Goal: Information Seeking & Learning: Learn about a topic

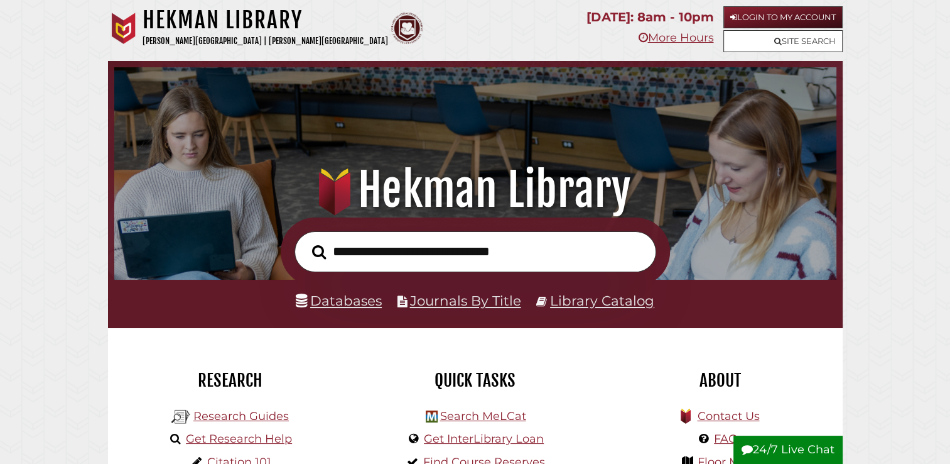
scroll to position [239, 716]
click at [344, 307] on link "Databases" at bounding box center [339, 300] width 86 height 16
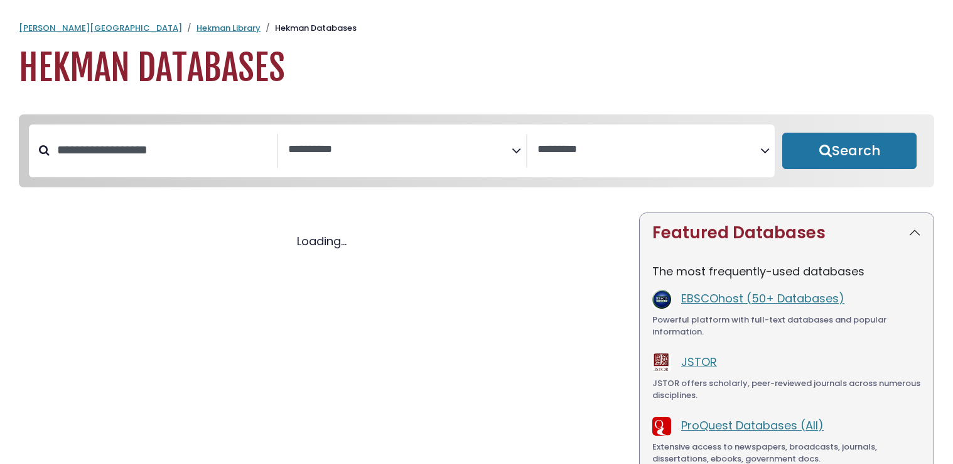
select select "Database Subject Filter"
select select "Database Vendors Filter"
select select "Database Subject Filter"
select select "Database Vendors Filter"
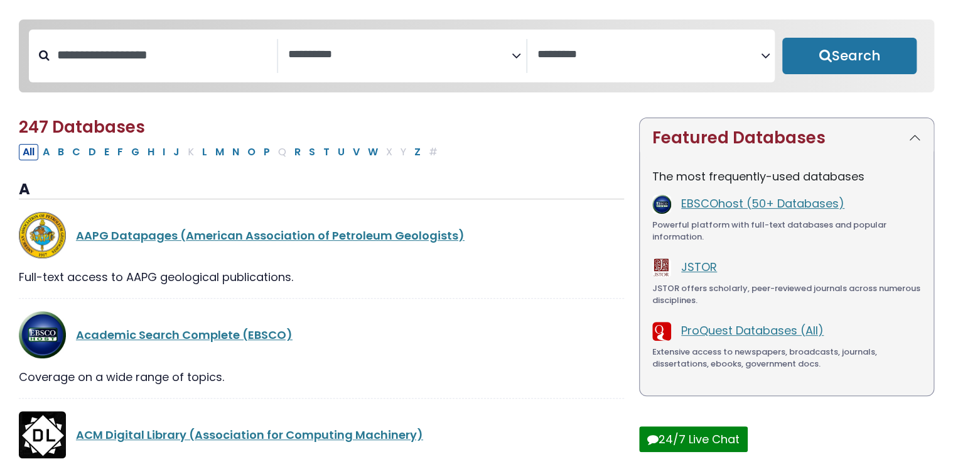
scroll to position [95, 0]
drag, startPoint x: 415, startPoint y: 84, endPoint x: 432, endPoint y: 58, distance: 31.7
click at [432, 58] on div "**********" at bounding box center [402, 55] width 746 height 53
click at [506, 55] on textarea "Search" at bounding box center [400, 54] width 224 height 13
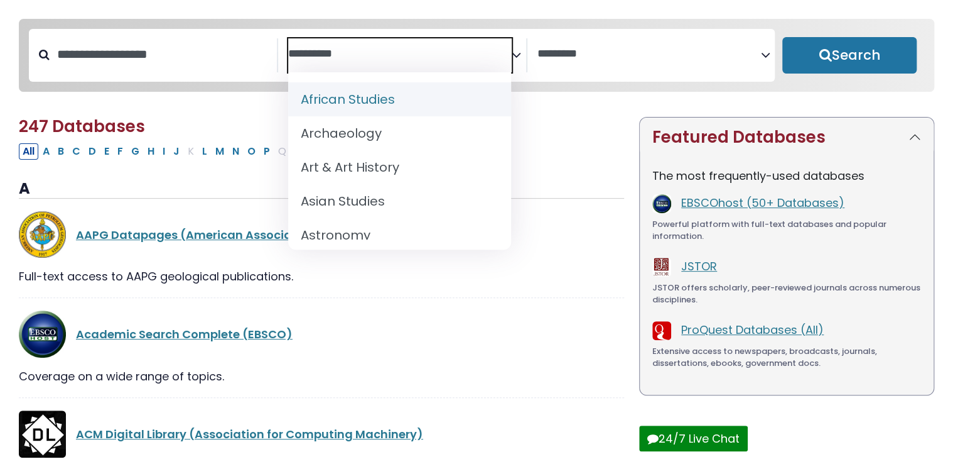
click at [513, 56] on icon "Search filters" at bounding box center [516, 52] width 9 height 19
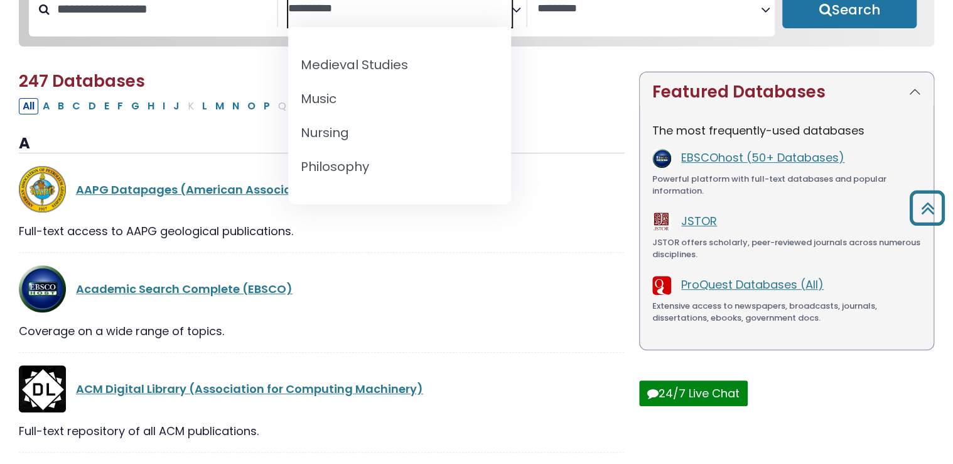
scroll to position [935, 0]
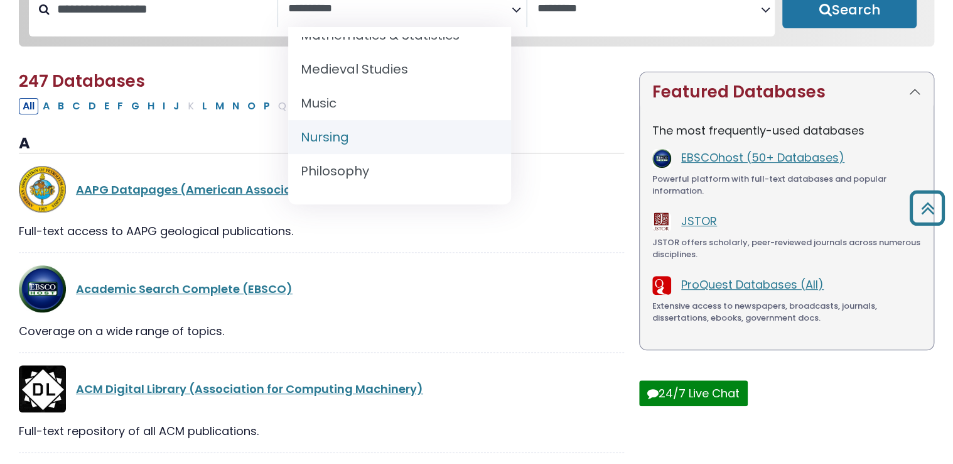
select select "*****"
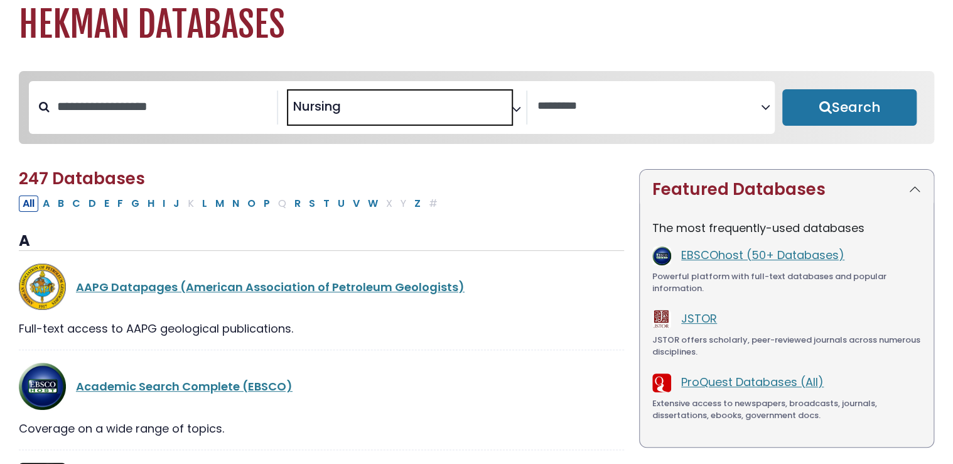
scroll to position [35, 0]
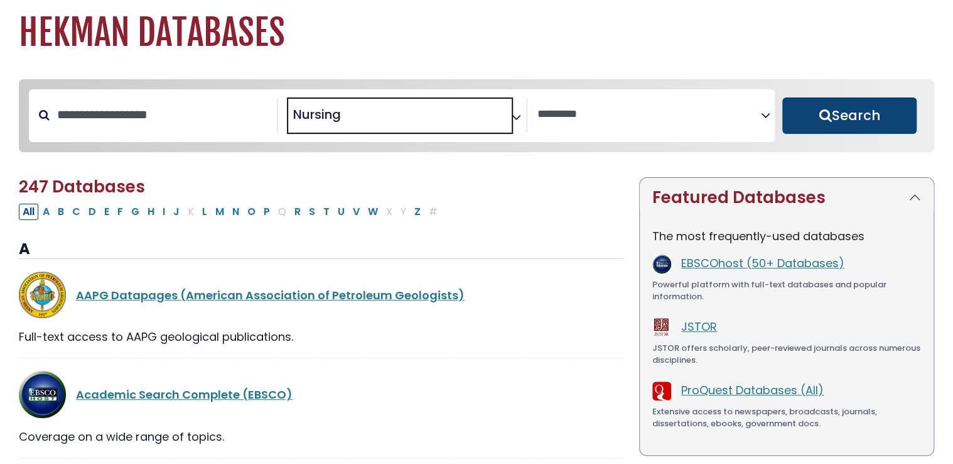
click at [874, 127] on button "Search" at bounding box center [850, 115] width 134 height 36
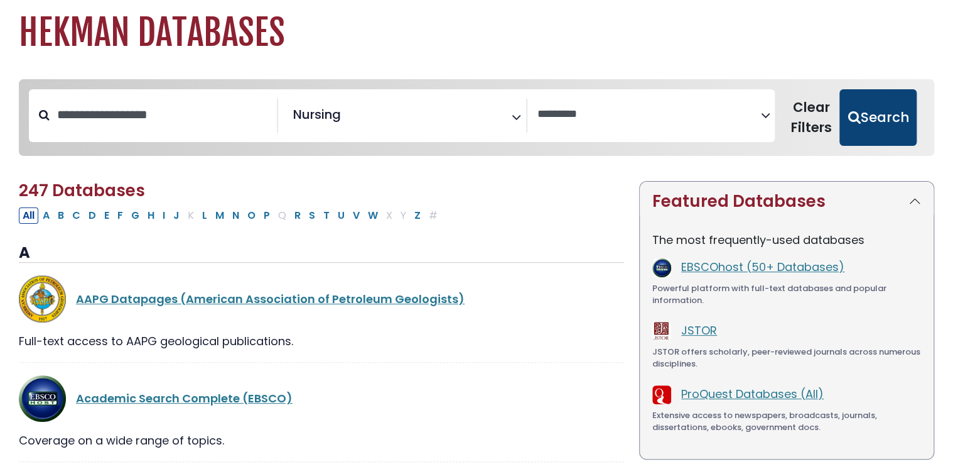
select select "Database Vendors Filter"
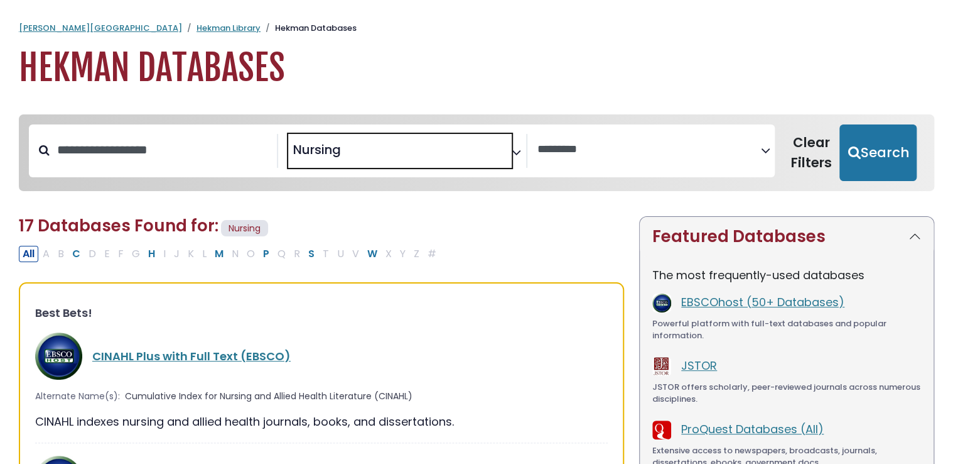
click at [445, 163] on span "× Nursing" at bounding box center [400, 151] width 224 height 34
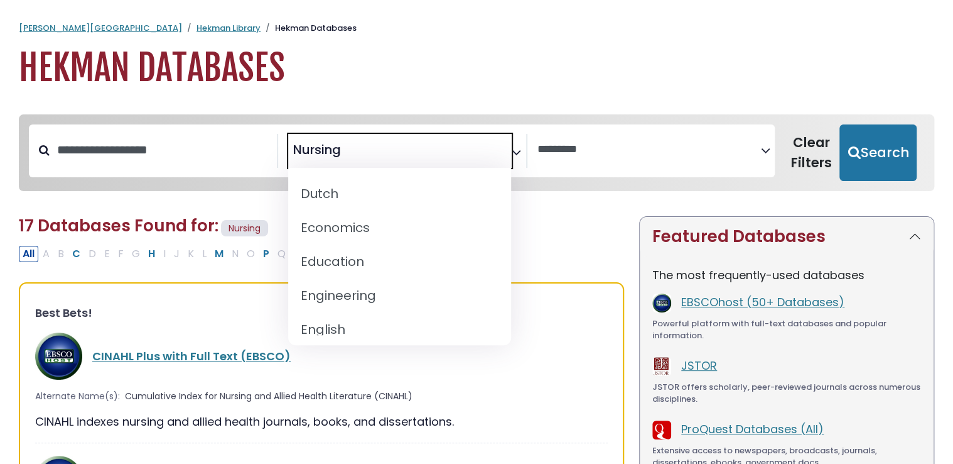
scroll to position [412, 0]
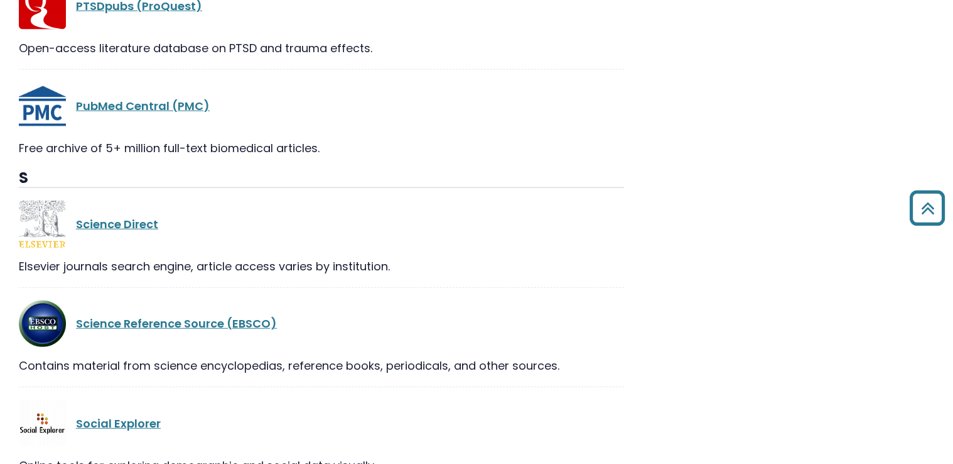
scroll to position [1440, 0]
click at [132, 220] on link "Science Direct" at bounding box center [117, 223] width 82 height 16
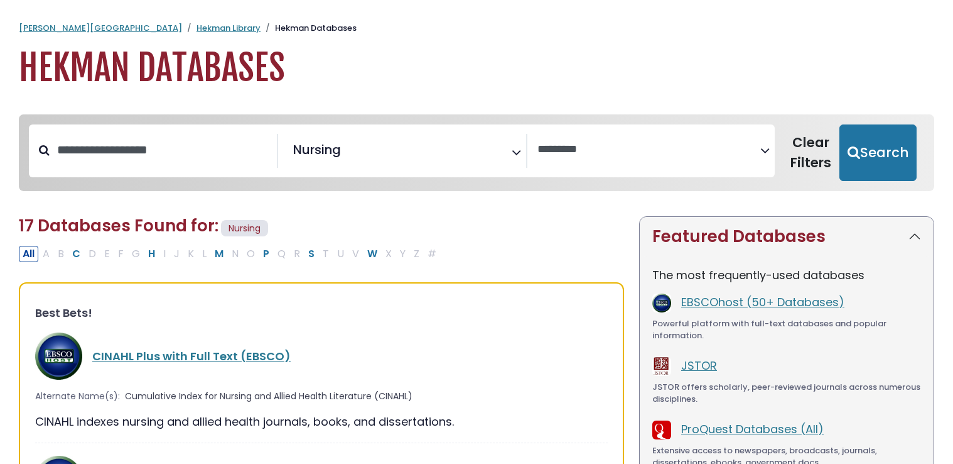
select select "Database Vendors Filter"
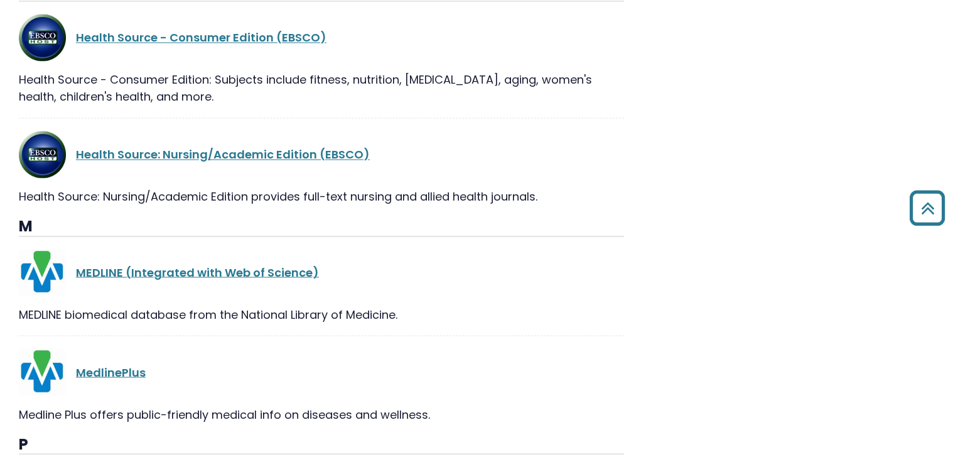
scroll to position [955, 0]
click at [186, 152] on link "Health Source: Nursing/Academic Edition (EBSCO)" at bounding box center [223, 155] width 294 height 16
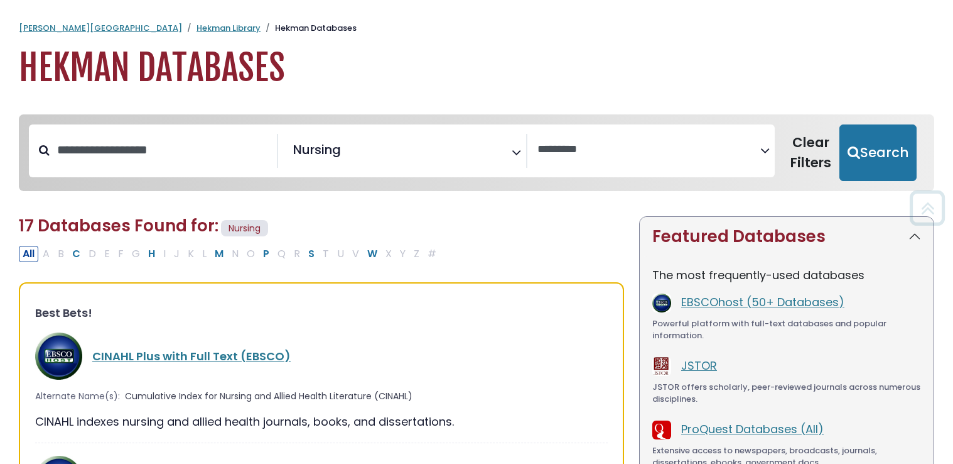
select select "Database Vendors Filter"
click at [455, 140] on span "× Nursing" at bounding box center [400, 151] width 224 height 34
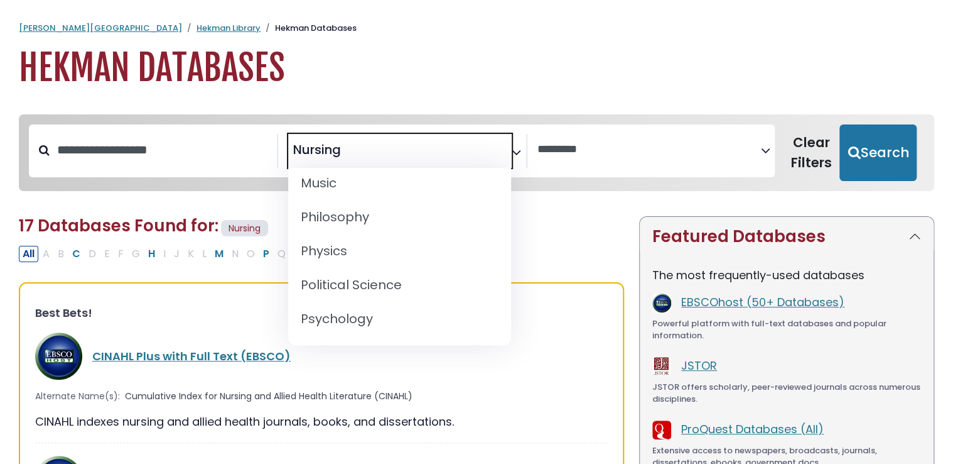
scroll to position [1286, 0]
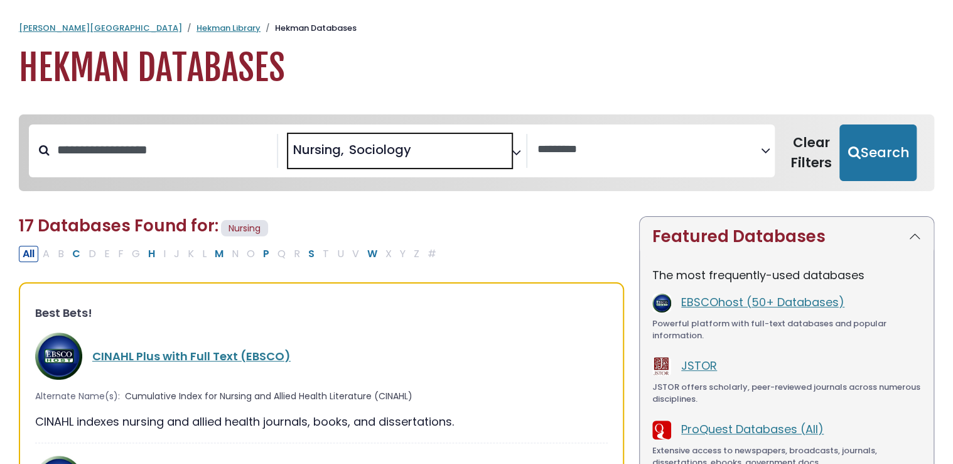
click at [342, 144] on span "Nursing" at bounding box center [318, 149] width 51 height 19
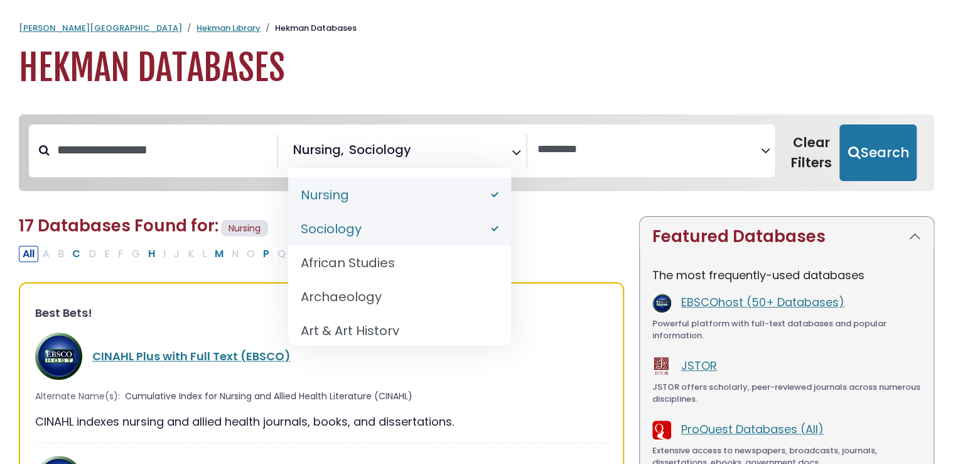
select select "*****"
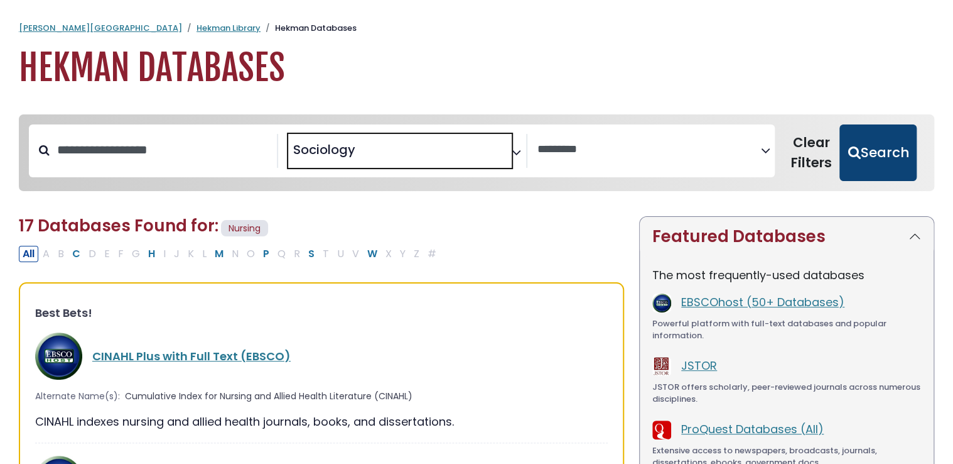
click at [902, 142] on button "Search" at bounding box center [878, 152] width 77 height 57
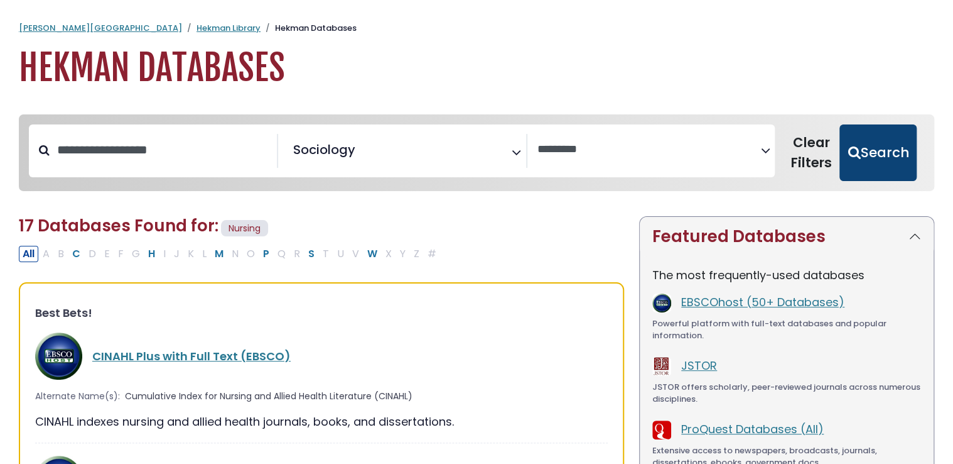
select select "Database Vendors Filter"
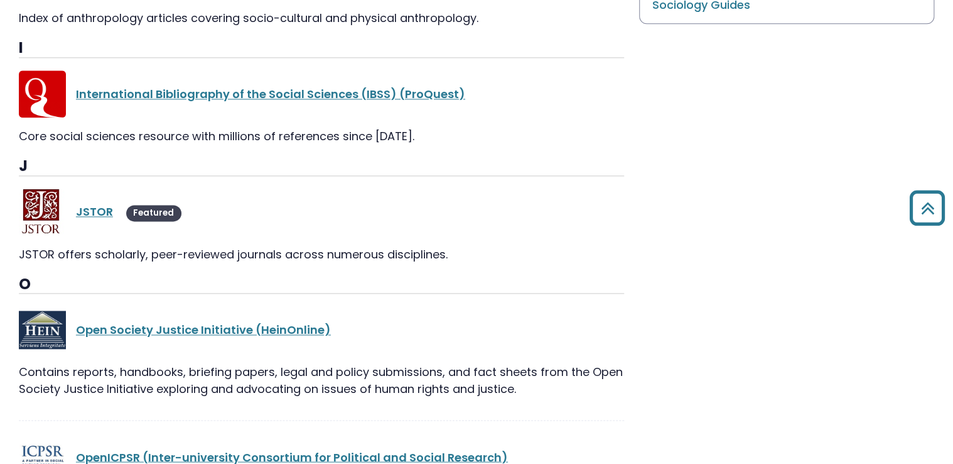
scroll to position [759, 0]
click at [85, 212] on link "JSTOR" at bounding box center [94, 212] width 37 height 16
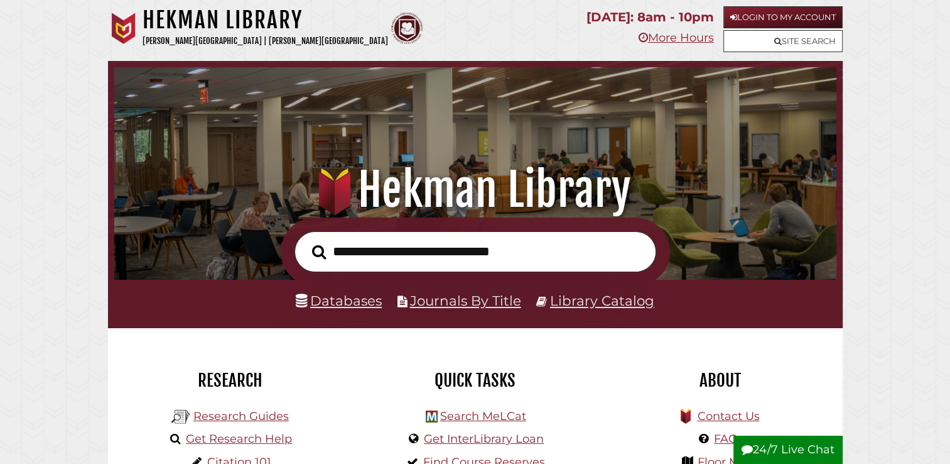
scroll to position [122, 0]
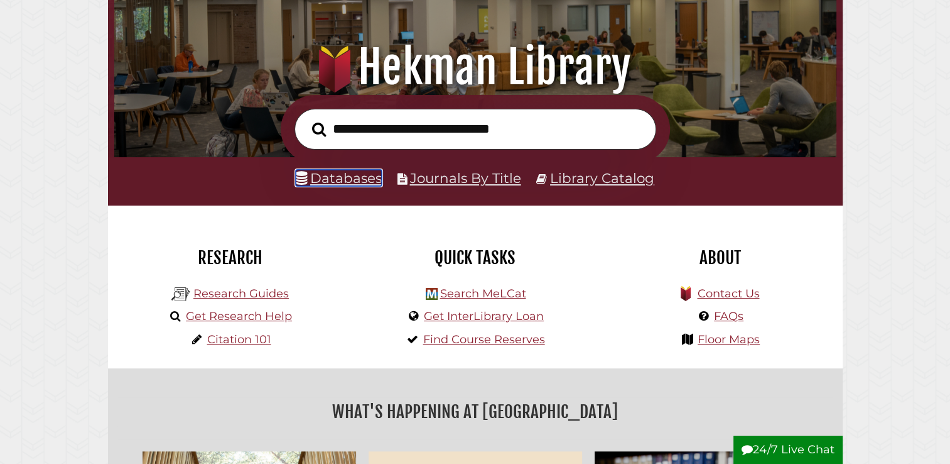
click at [333, 172] on link "Databases" at bounding box center [339, 178] width 86 height 16
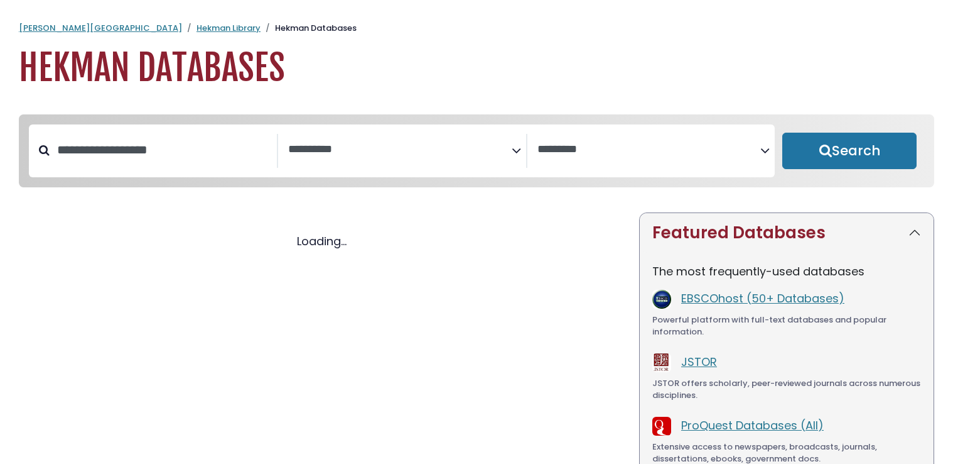
select select "Database Subject Filter"
select select "Database Vendors Filter"
select select "Database Subject Filter"
select select "Database Vendors Filter"
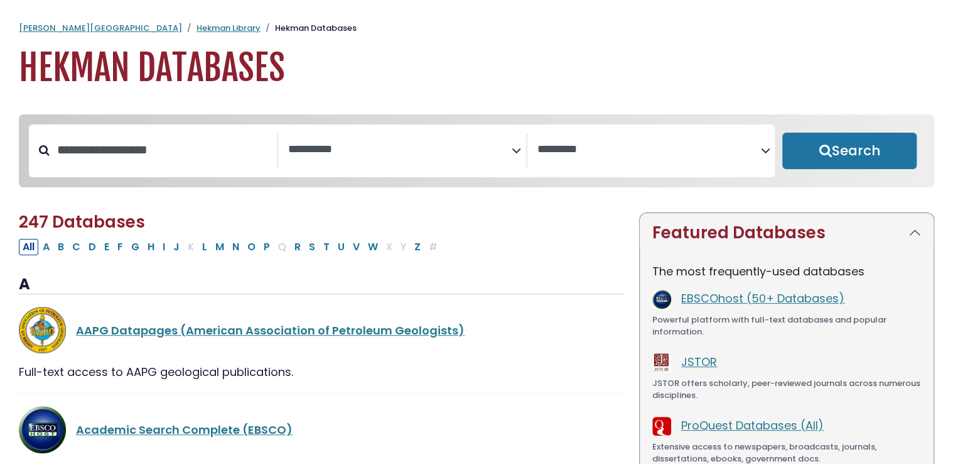
click at [462, 157] on span "Search filters" at bounding box center [400, 151] width 224 height 34
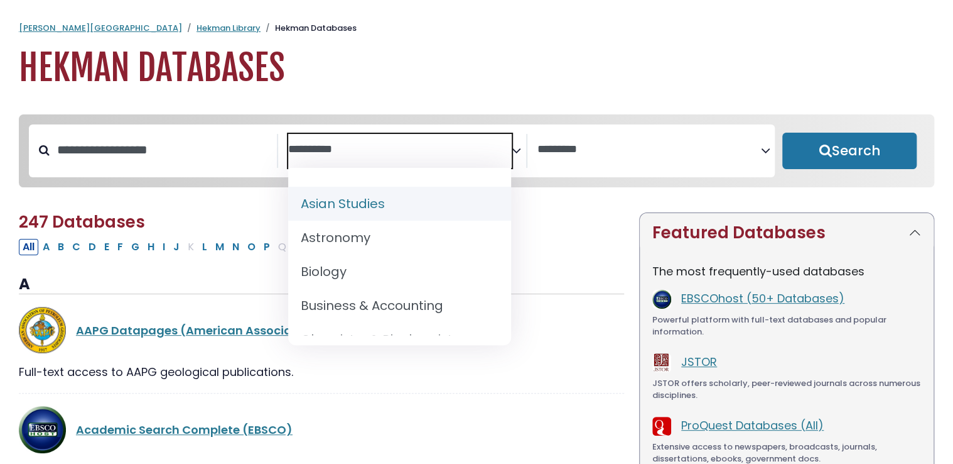
scroll to position [98, 0]
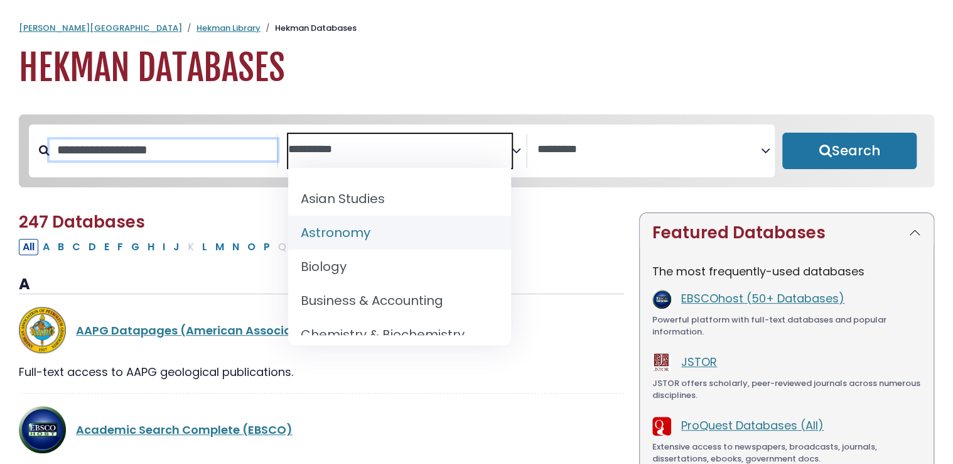
click at [204, 150] on input "Search database by title or keyword" at bounding box center [163, 149] width 227 height 21
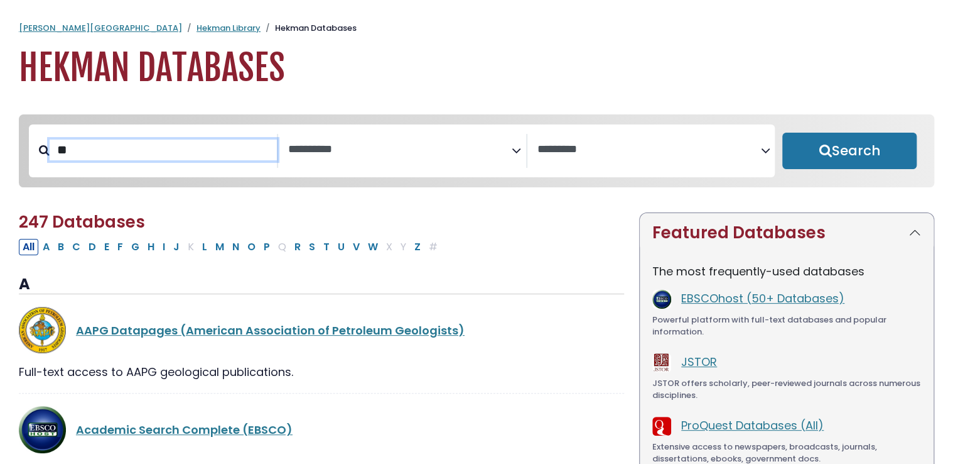
type input "*"
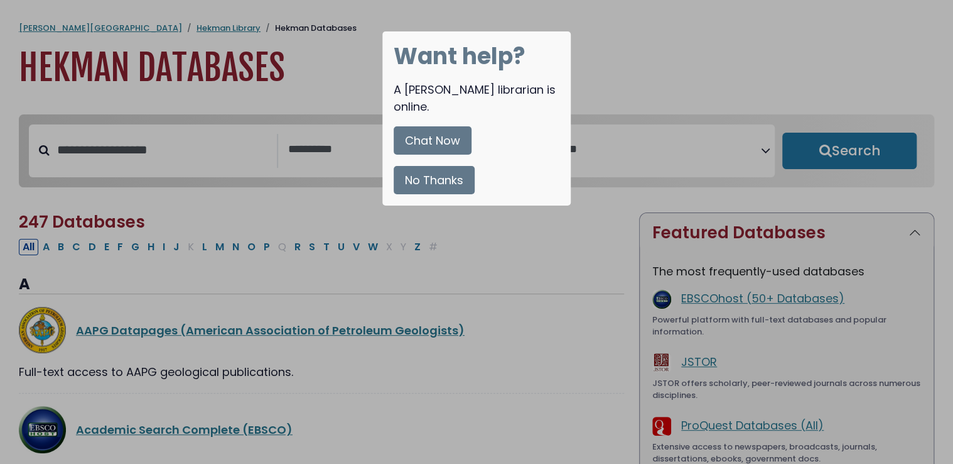
click at [442, 166] on button "No Thanks" at bounding box center [434, 180] width 81 height 28
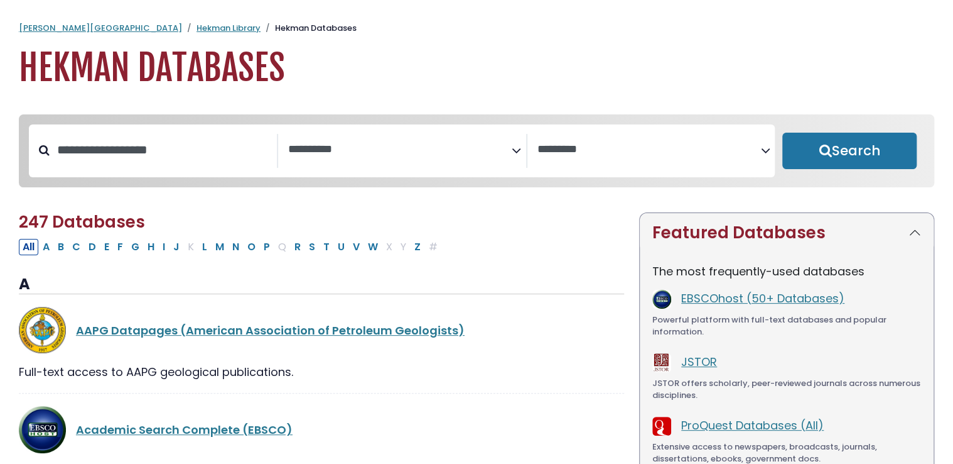
click at [418, 150] on textarea "Search" at bounding box center [400, 149] width 224 height 13
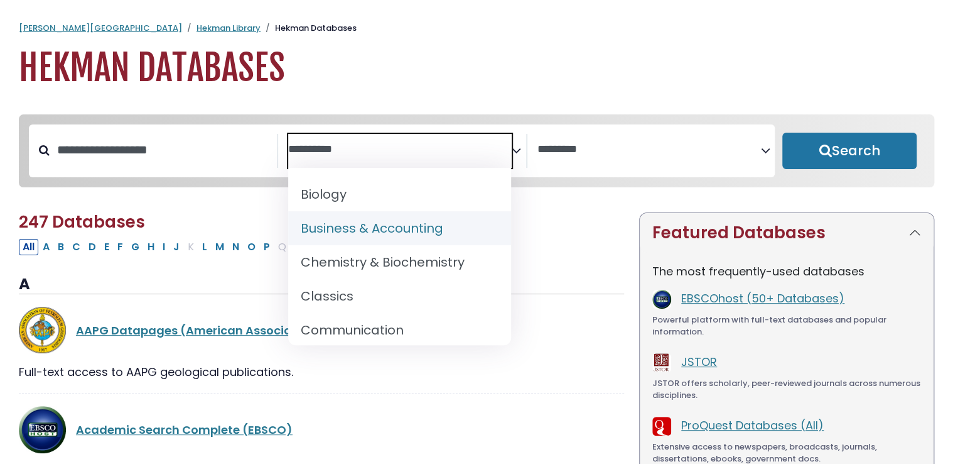
scroll to position [128, 0]
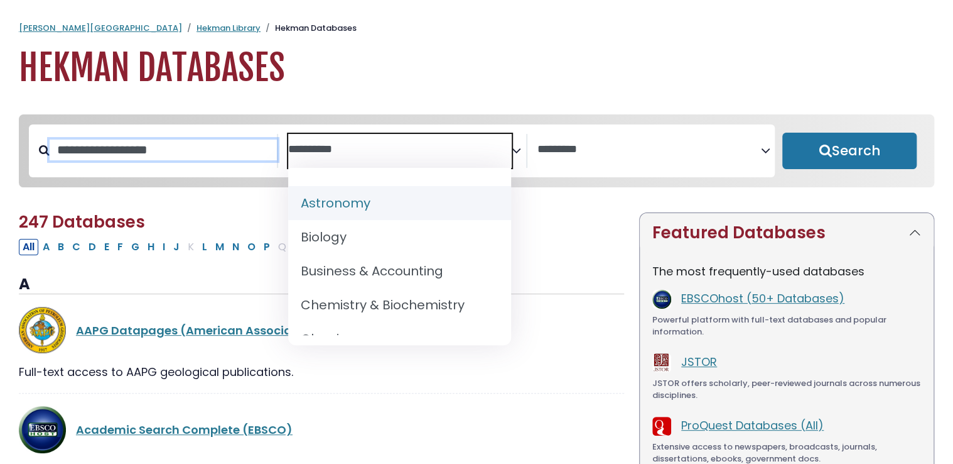
click at [181, 157] on input "Search database by title or keyword" at bounding box center [163, 149] width 227 height 21
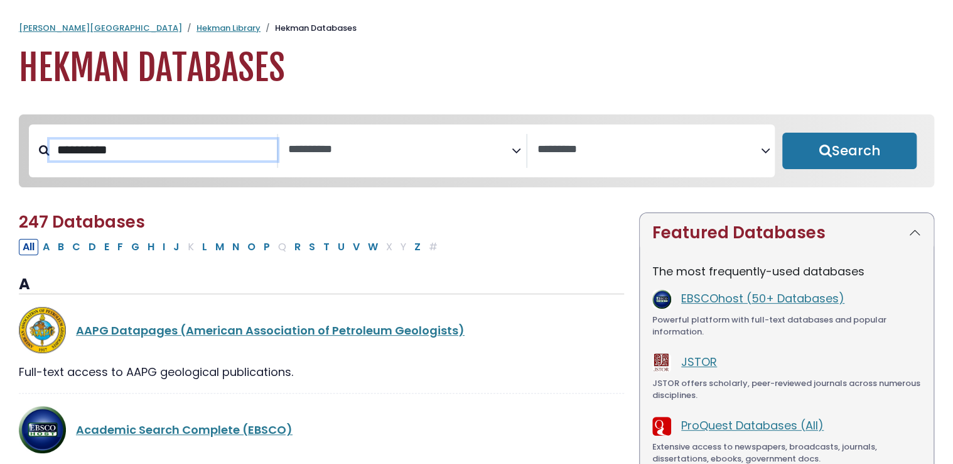
type input "**********"
click at [315, 158] on span "Search filters" at bounding box center [400, 151] width 224 height 34
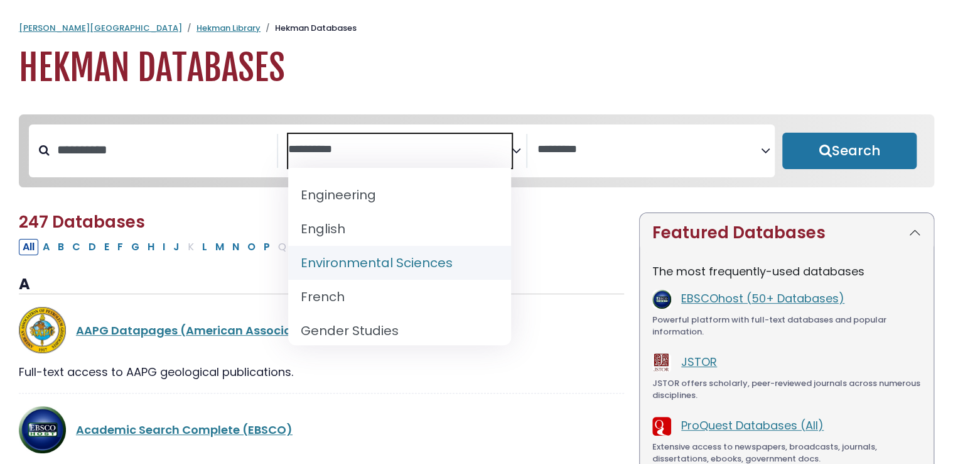
scroll to position [456, 0]
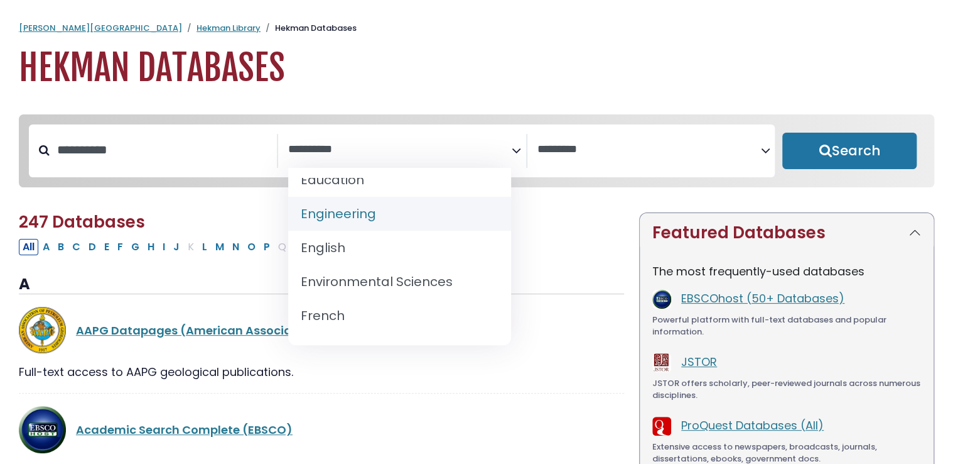
select select "*****"
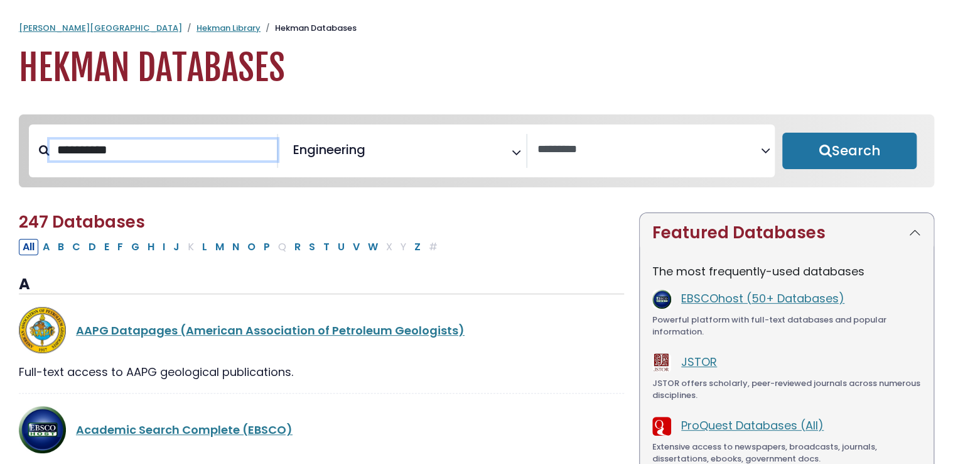
drag, startPoint x: 209, startPoint y: 149, endPoint x: -3, endPoint y: 170, distance: 212.1
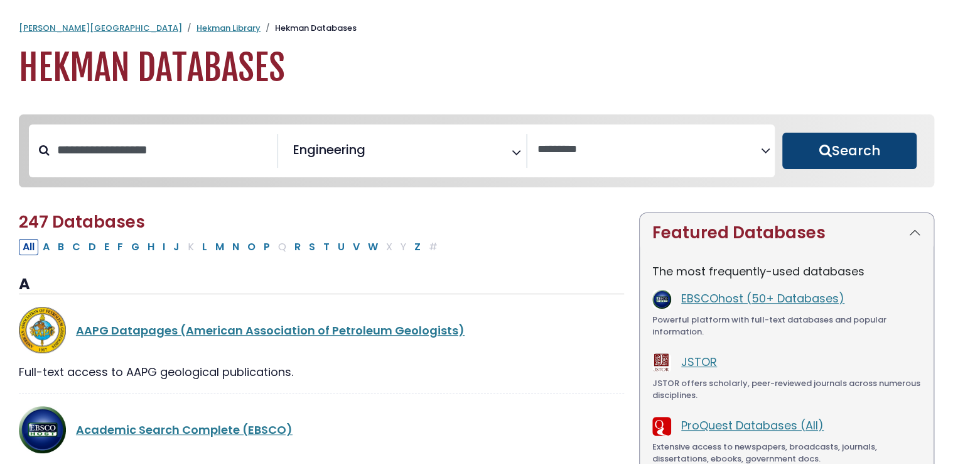
click at [894, 154] on button "Search" at bounding box center [850, 151] width 134 height 36
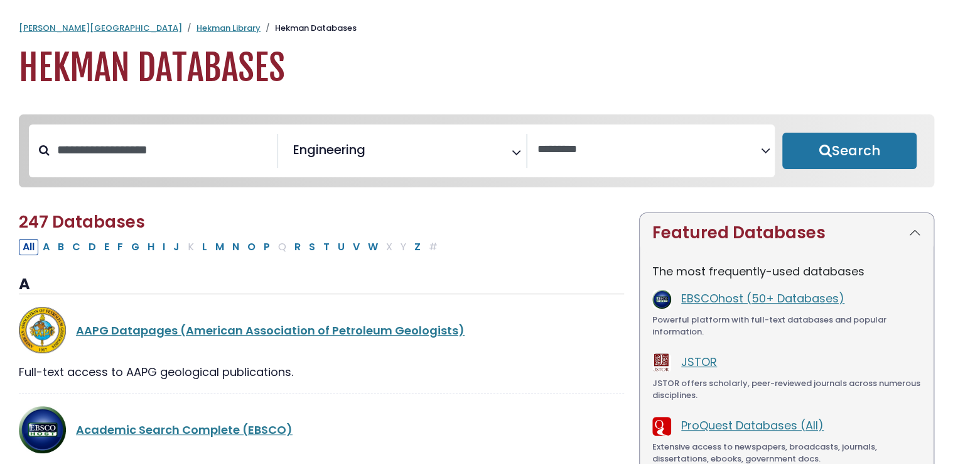
select select "Database Vendors Filter"
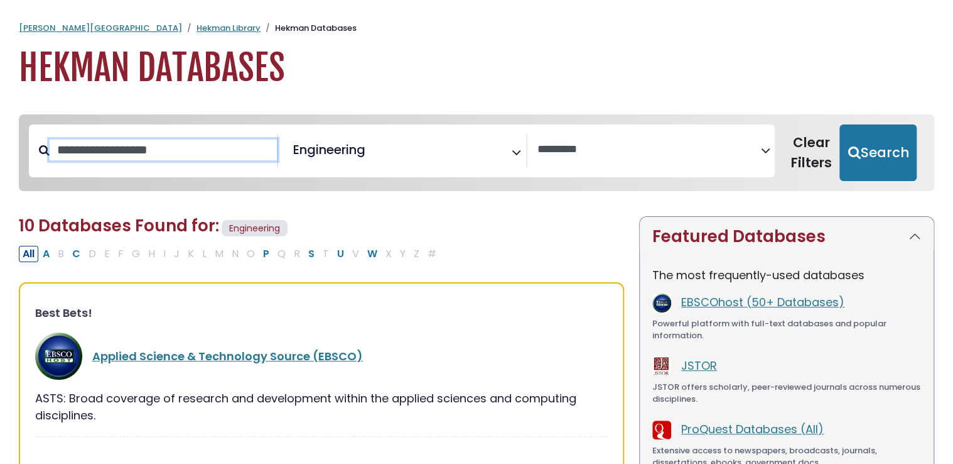
click at [198, 149] on input "Search database by title or keyword" at bounding box center [163, 149] width 227 height 21
paste input "**********"
type input "**********"
click at [362, 145] on span "Engineering" at bounding box center [329, 149] width 72 height 19
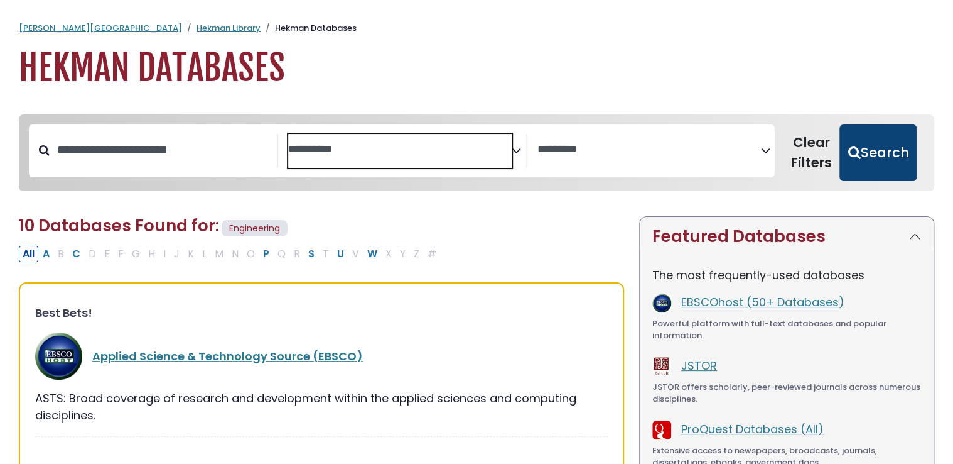
click at [896, 139] on button "Search" at bounding box center [878, 152] width 77 height 57
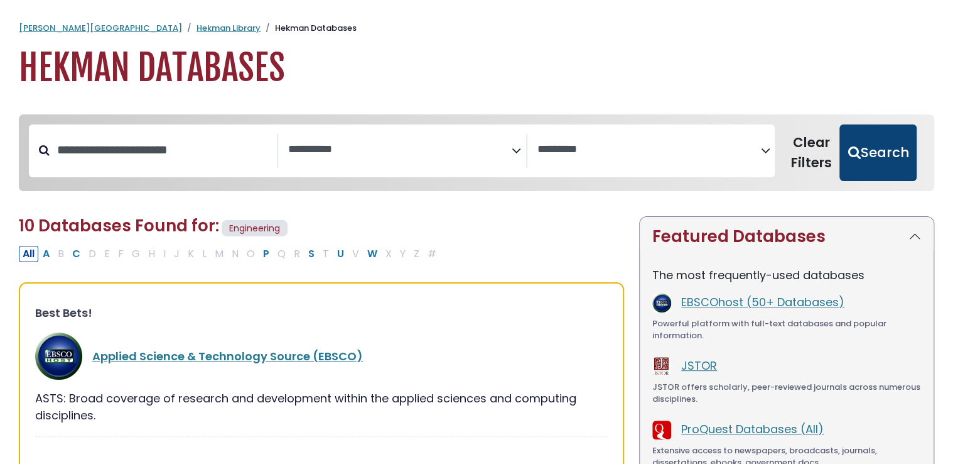
select select "Database Subject Filter"
select select "Database Vendors Filter"
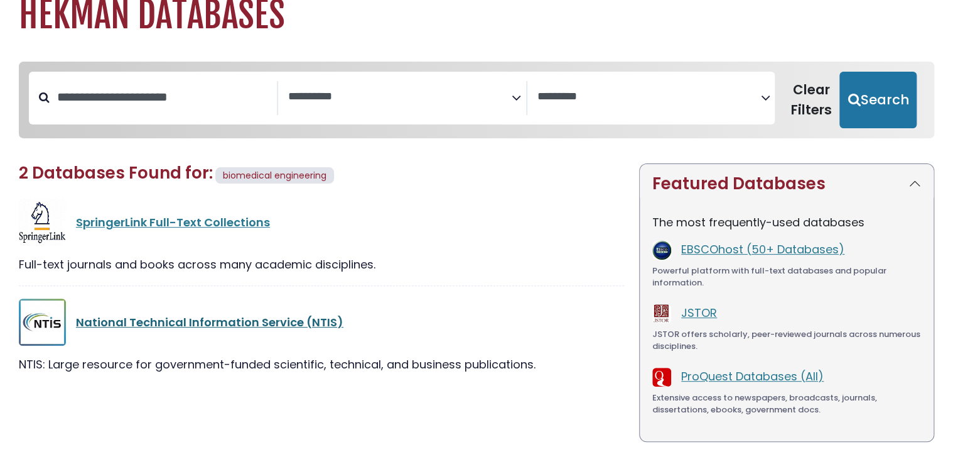
scroll to position [52, 0]
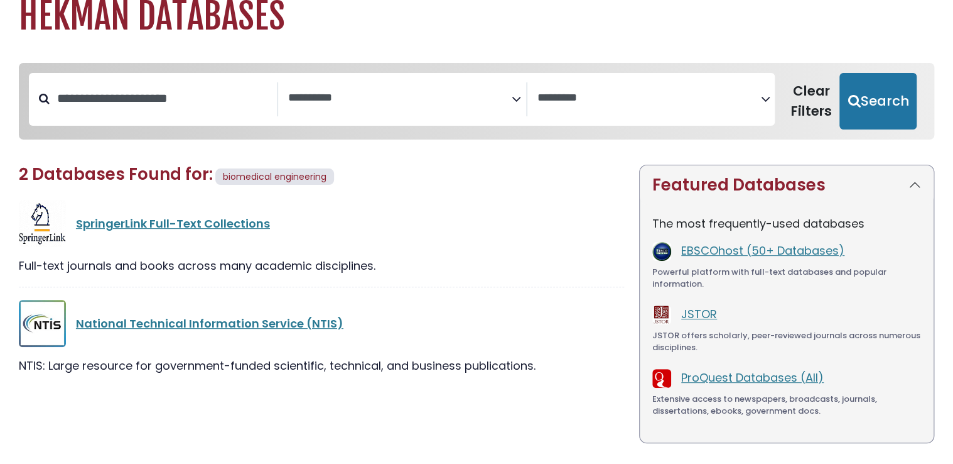
click at [129, 233] on div "SpringerLink Full-Text Collections" at bounding box center [321, 223] width 605 height 47
click at [129, 222] on link "SpringerLink Full-Text Collections" at bounding box center [173, 223] width 194 height 16
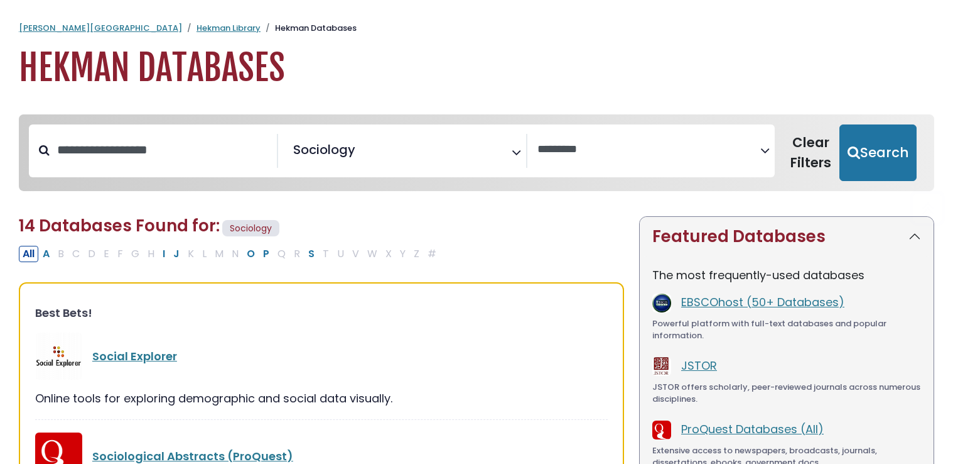
select select "Database Vendors Filter"
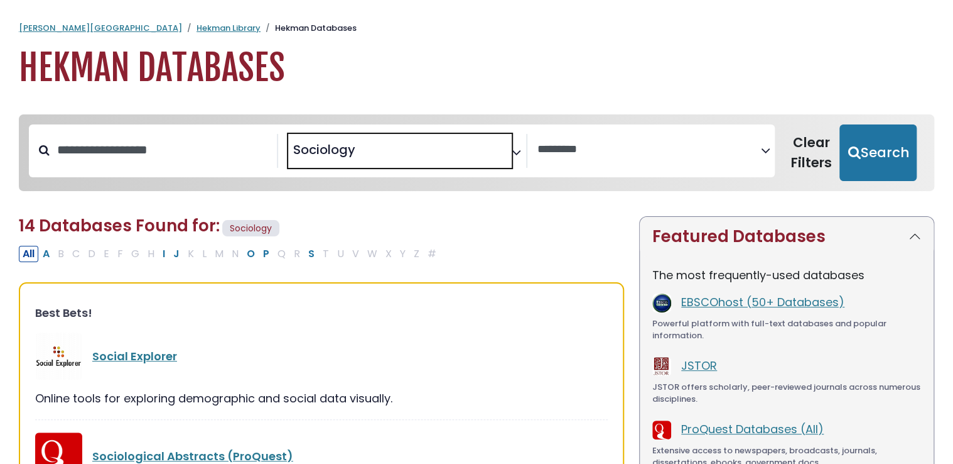
drag, startPoint x: 362, startPoint y: 150, endPoint x: 308, endPoint y: 152, distance: 54.0
click at [308, 152] on span "× Sociology" at bounding box center [400, 151] width 224 height 34
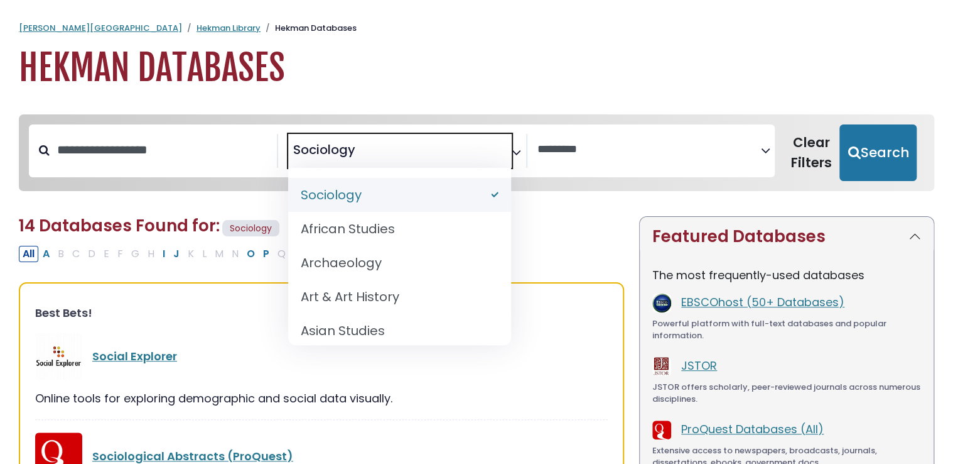
click at [308, 152] on span "Sociology" at bounding box center [324, 149] width 62 height 19
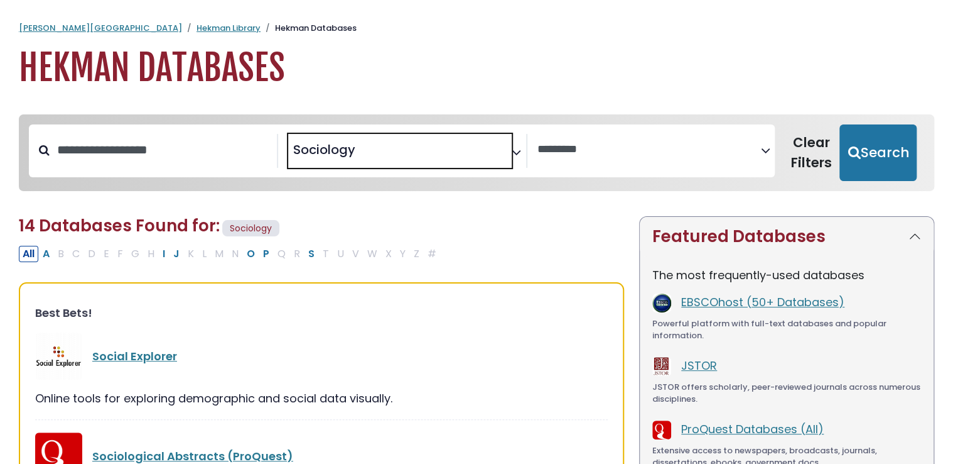
click at [308, 152] on span "Sociology" at bounding box center [324, 149] width 62 height 19
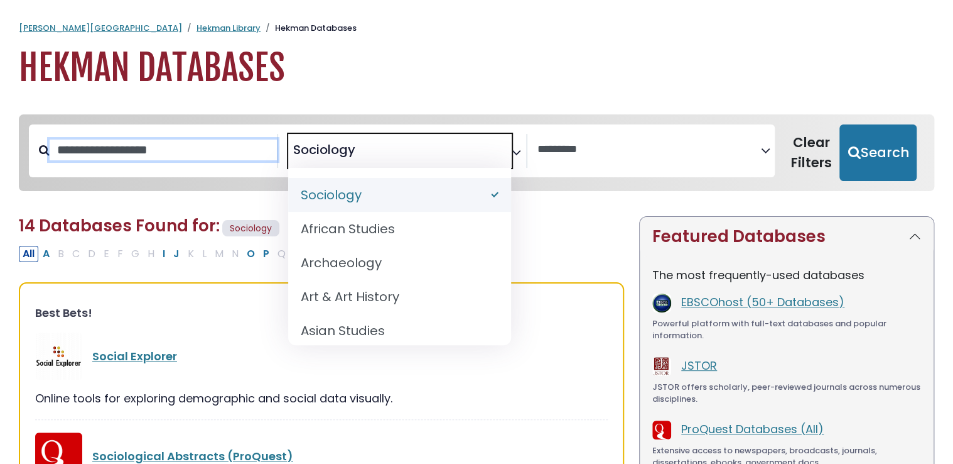
click at [214, 147] on input "Search database by title or keyword" at bounding box center [163, 149] width 227 height 21
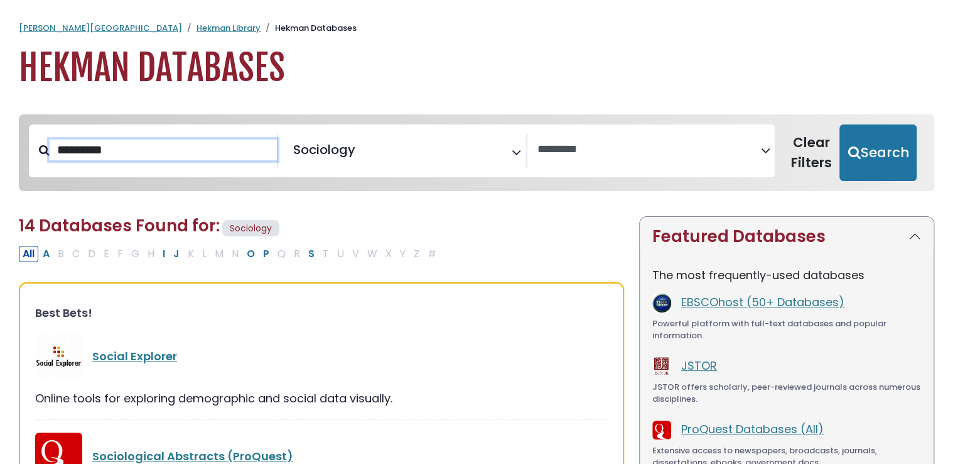
type input "*********"
click at [840, 124] on button "Search" at bounding box center [878, 152] width 77 height 57
select select "Database Vendors Filter"
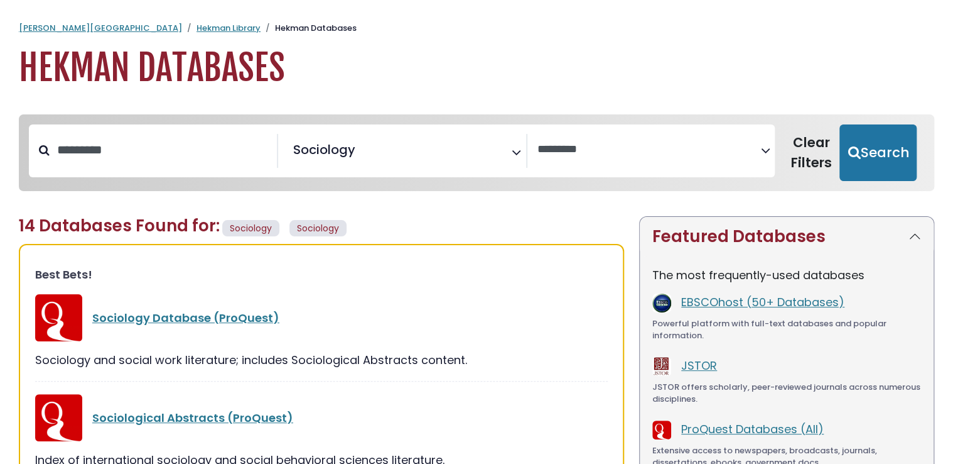
click at [332, 150] on span "Sociology" at bounding box center [324, 149] width 62 height 19
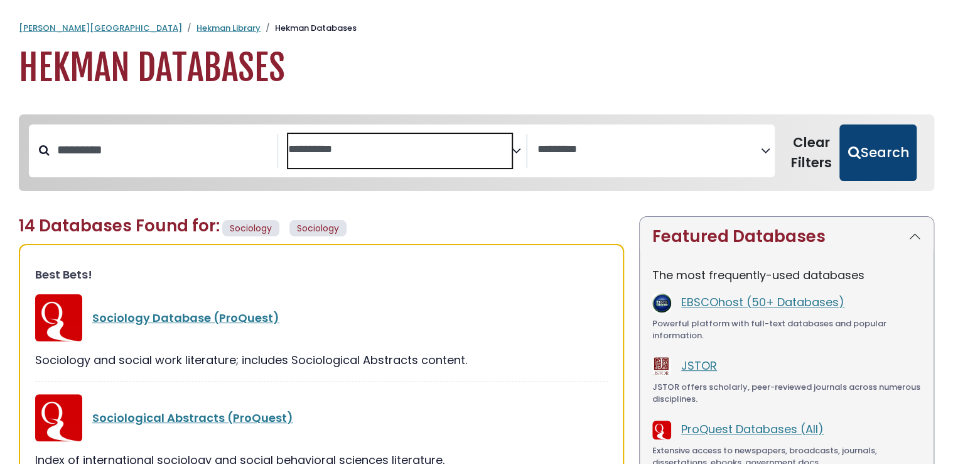
click at [886, 159] on button "Search" at bounding box center [878, 152] width 77 height 57
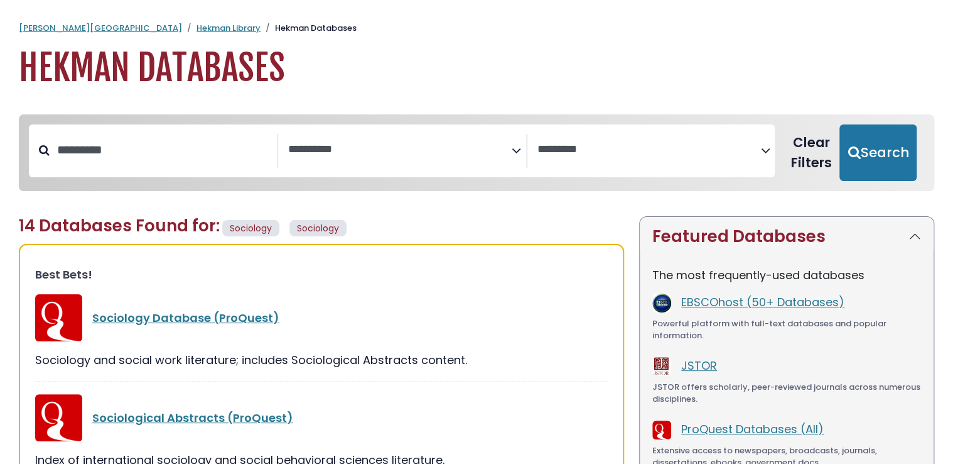
select select "Database Subject Filter"
select select "Database Vendors Filter"
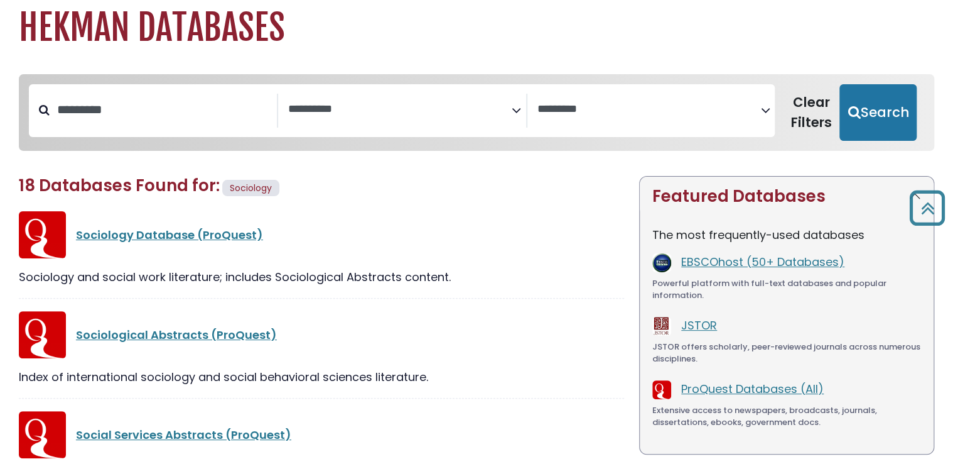
scroll to position [35, 0]
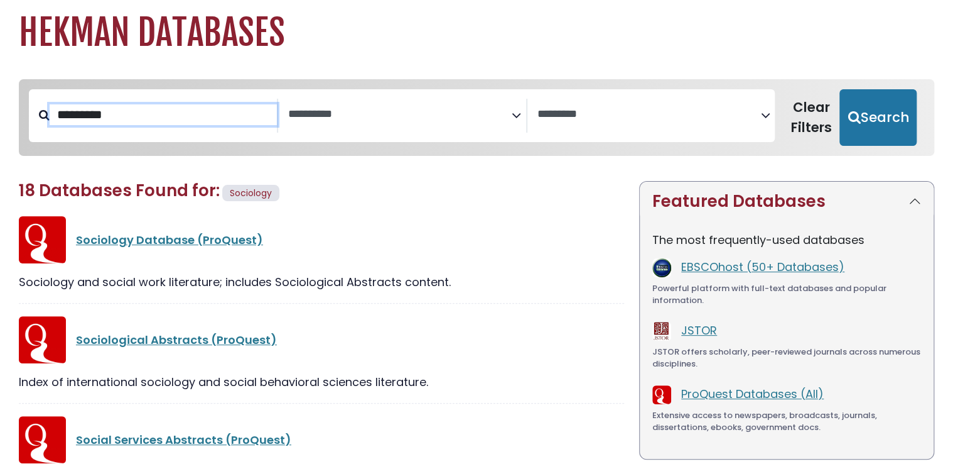
drag, startPoint x: 134, startPoint y: 123, endPoint x: 19, endPoint y: 134, distance: 116.1
click at [19, 134] on div "**********" at bounding box center [477, 117] width 916 height 67
click at [96, 119] on input "********" at bounding box center [163, 114] width 227 height 21
drag, startPoint x: 99, startPoint y: 119, endPoint x: 234, endPoint y: 116, distance: 134.4
click at [349, 113] on textarea "Search" at bounding box center [400, 114] width 224 height 13
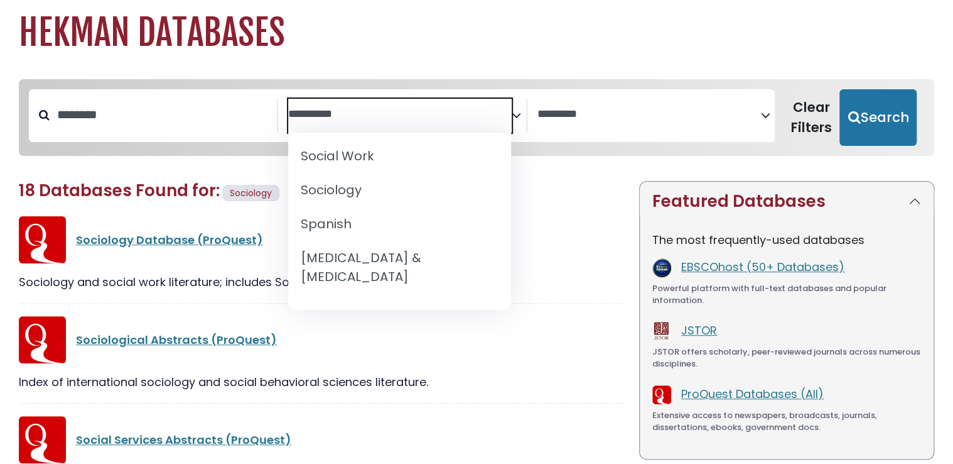
scroll to position [1286, 0]
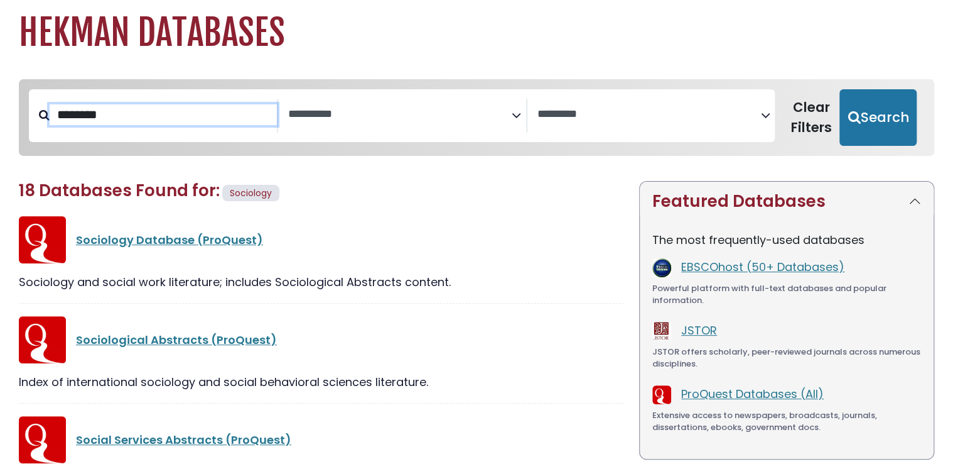
drag, startPoint x: 169, startPoint y: 109, endPoint x: 0, endPoint y: 116, distance: 169.1
paste input "**"
type input "**********"
click at [840, 89] on button "Search" at bounding box center [878, 117] width 77 height 57
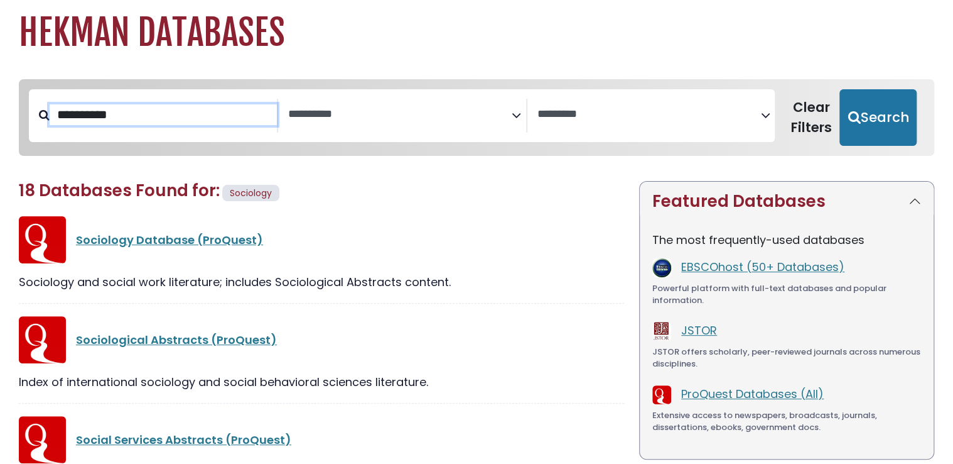
select select "Database Subject Filter"
select select "Database Vendors Filter"
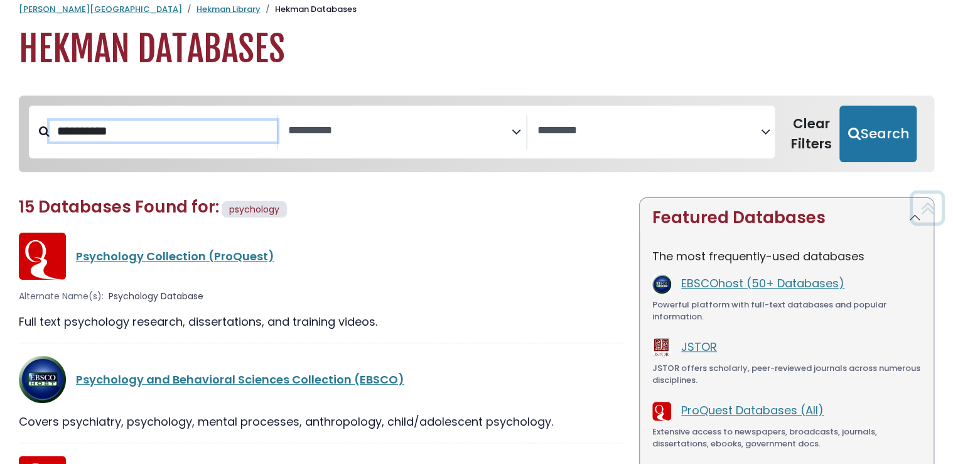
scroll to position [15, 0]
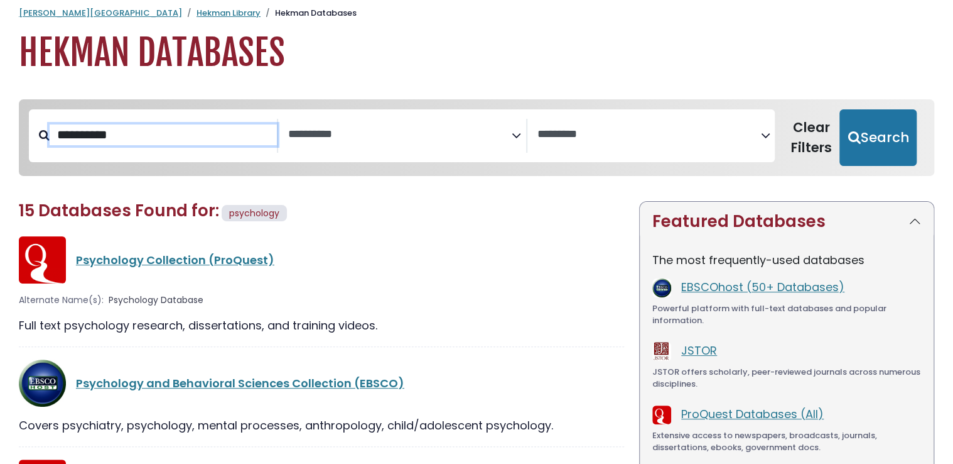
drag, startPoint x: 188, startPoint y: 132, endPoint x: 0, endPoint y: 144, distance: 188.8
type input "**********"
click at [840, 109] on button "Search" at bounding box center [878, 137] width 77 height 57
select select "Database Subject Filter"
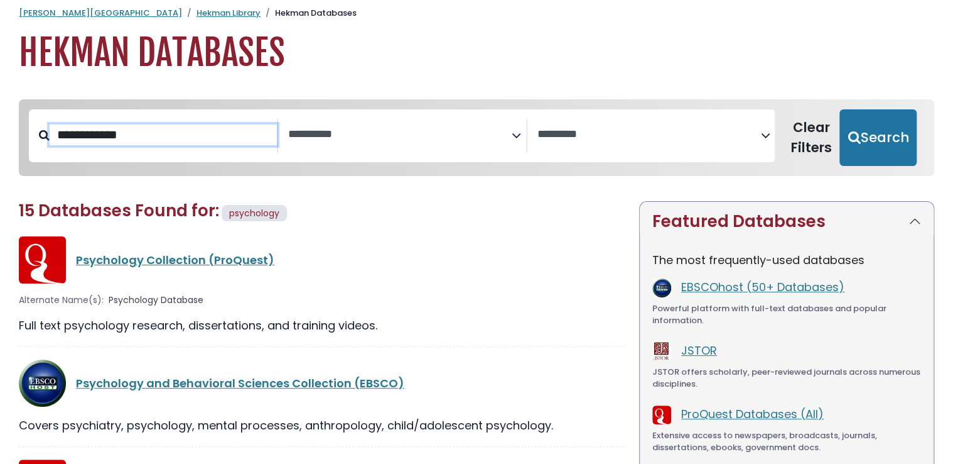
select select "Database Vendors Filter"
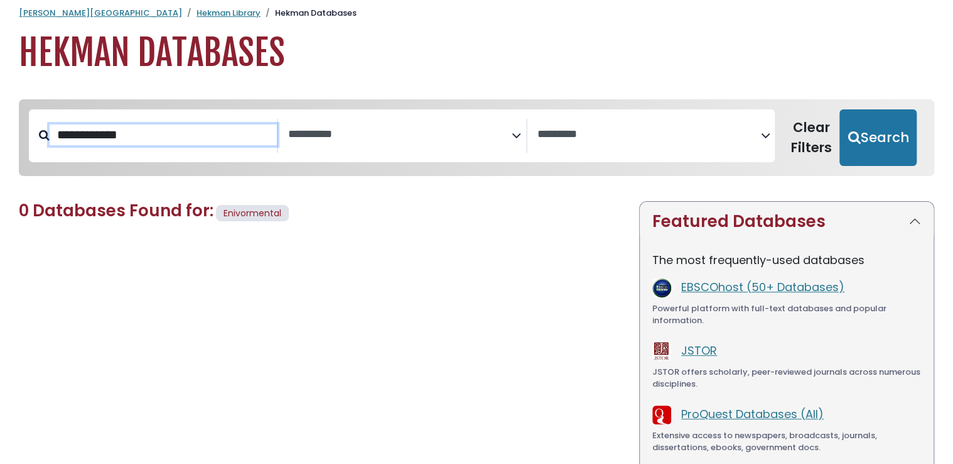
type input "**********"
click at [840, 109] on button "Search" at bounding box center [878, 137] width 77 height 57
select select "Database Subject Filter"
select select "Database Vendors Filter"
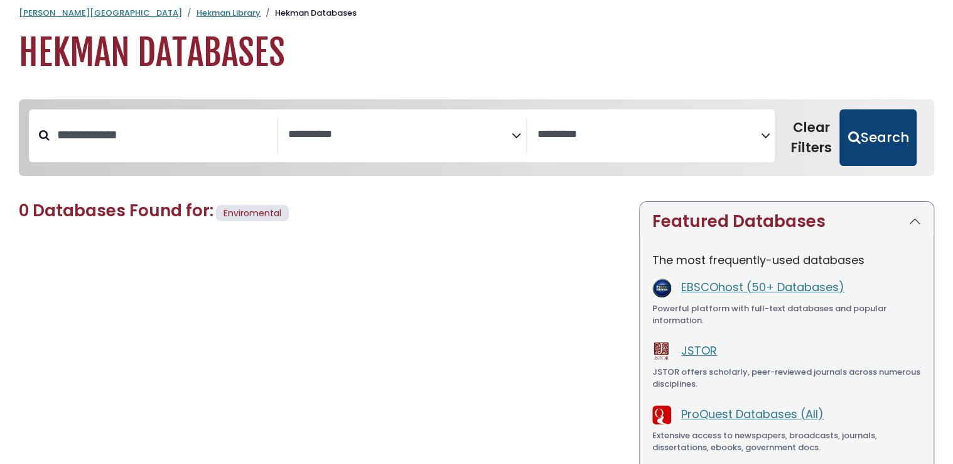
click at [862, 144] on button "Search" at bounding box center [878, 137] width 77 height 57
select select "Database Subject Filter"
select select "Database Vendors Filter"
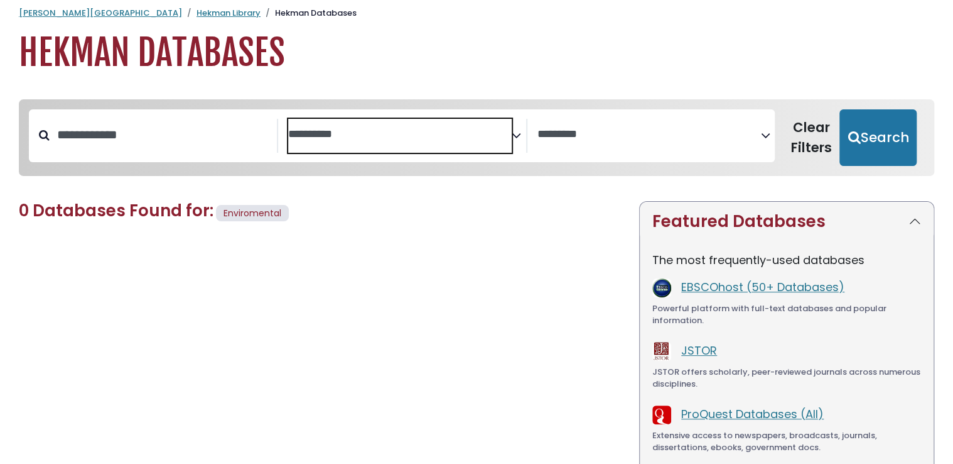
click at [408, 139] on textarea "Search" at bounding box center [400, 134] width 224 height 13
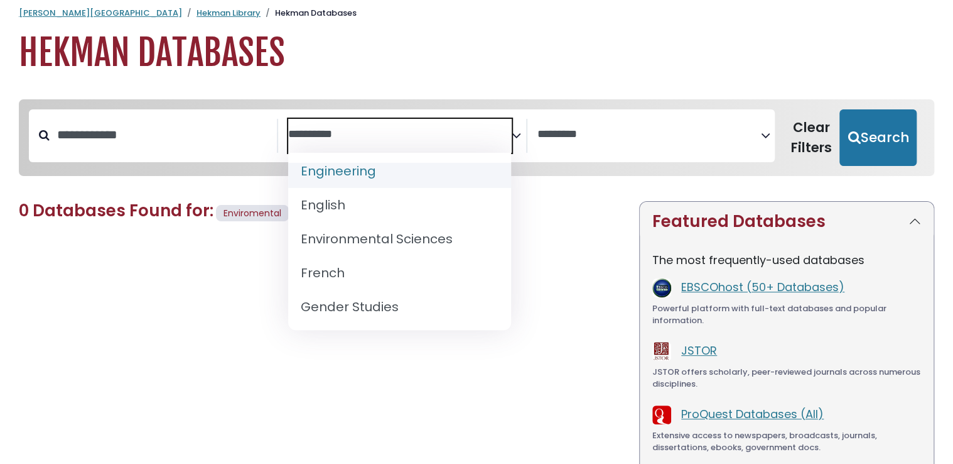
scroll to position [484, 0]
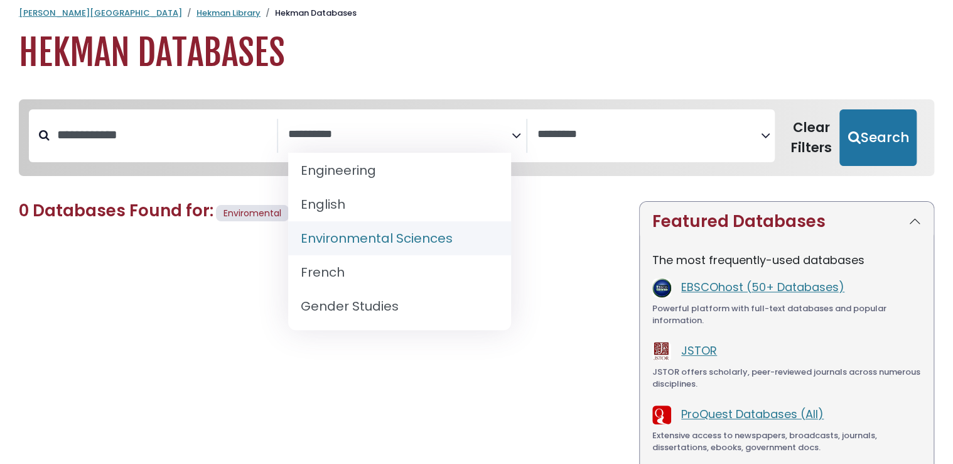
select select "*****"
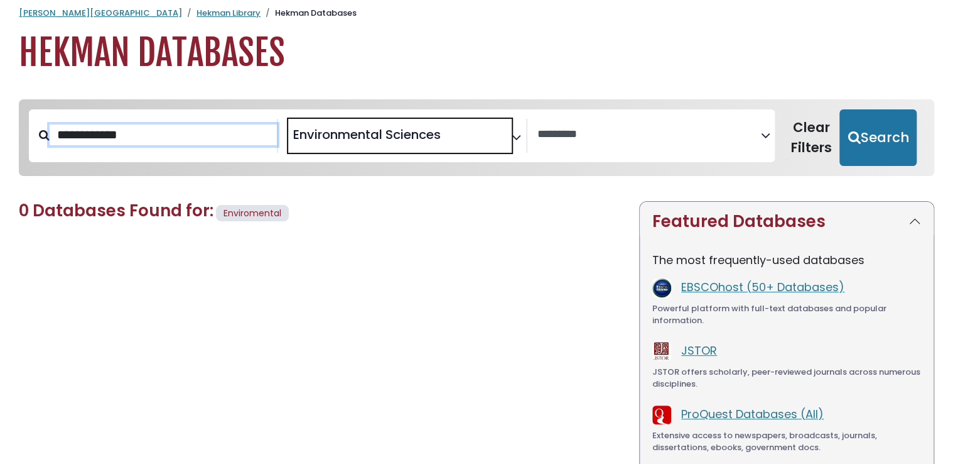
click at [227, 133] on input "**********" at bounding box center [163, 134] width 227 height 21
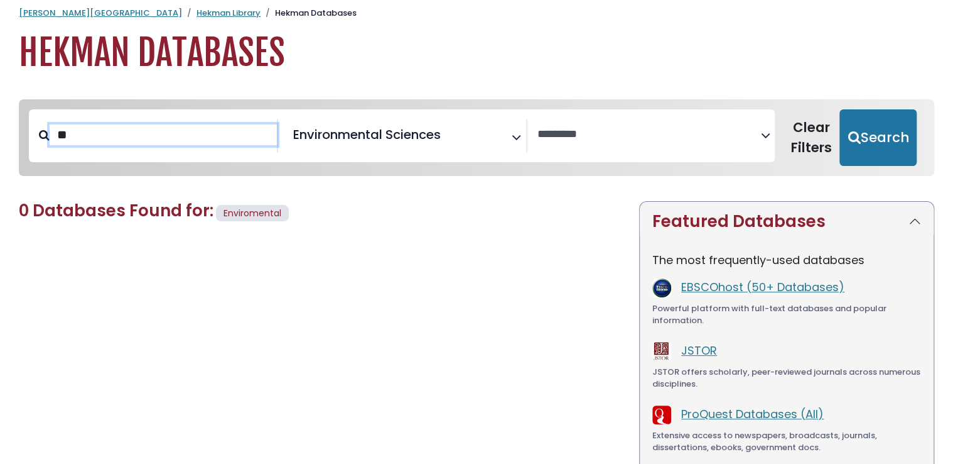
type input "*"
click at [447, 134] on textarea "Search" at bounding box center [447, 138] width 9 height 13
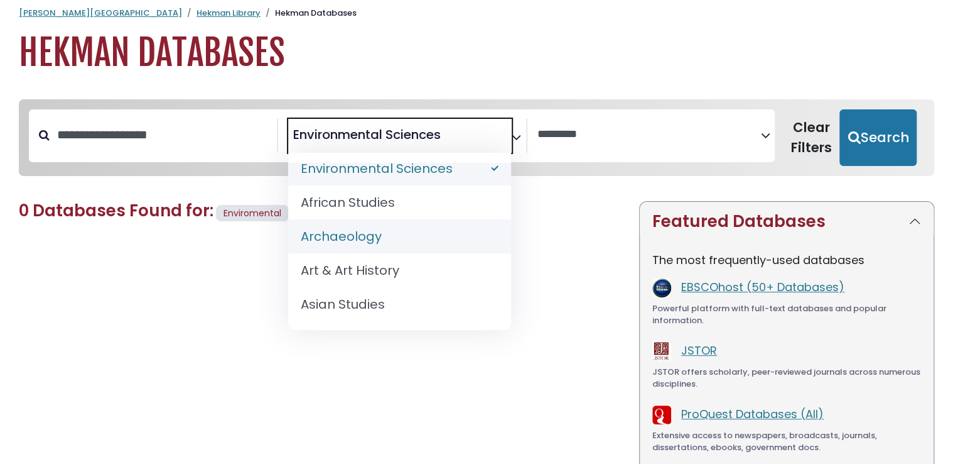
scroll to position [15, 0]
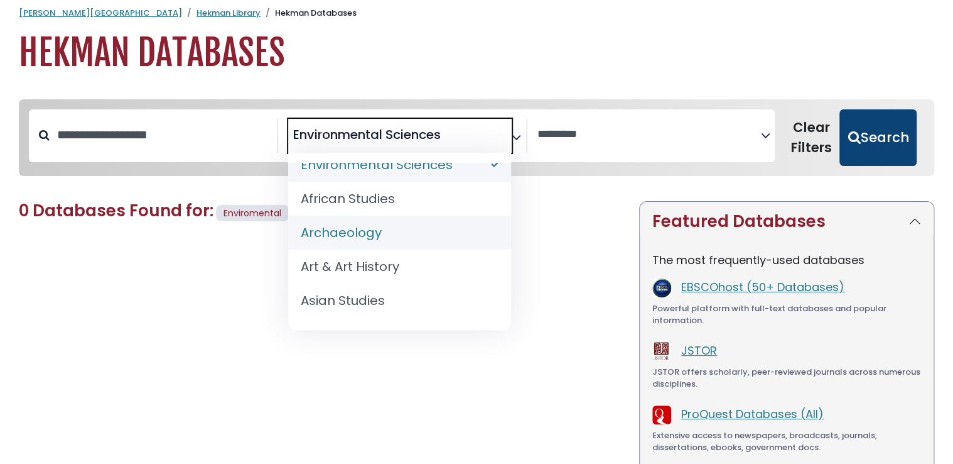
click at [909, 139] on button "Search" at bounding box center [878, 137] width 77 height 57
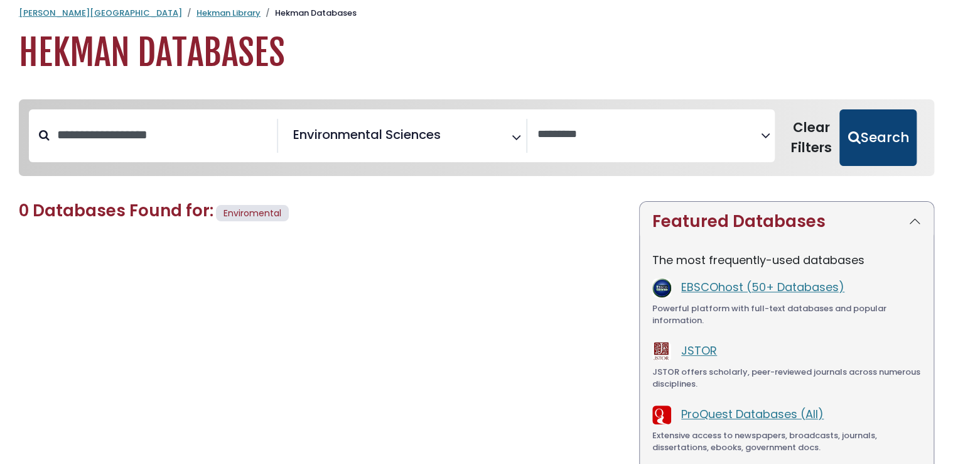
select select "Database Vendors Filter"
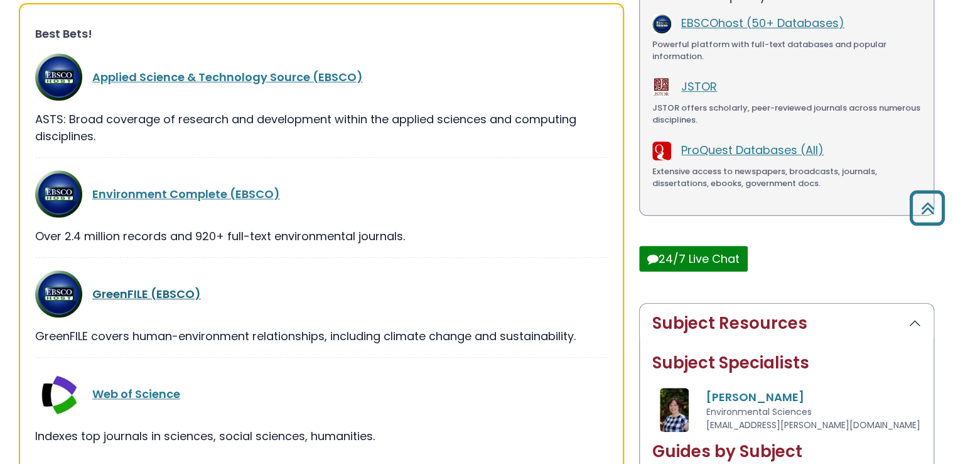
scroll to position [274, 0]
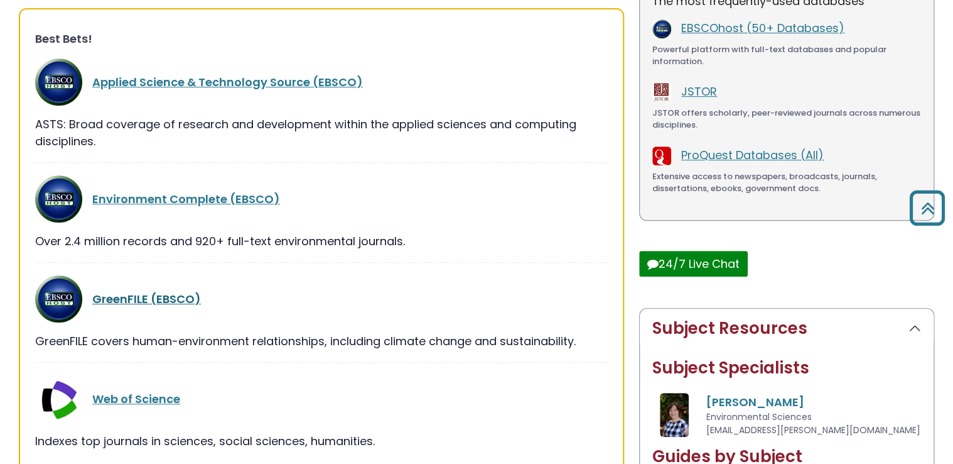
click at [175, 298] on link "GreenFILE (EBSCO)" at bounding box center [146, 299] width 109 height 16
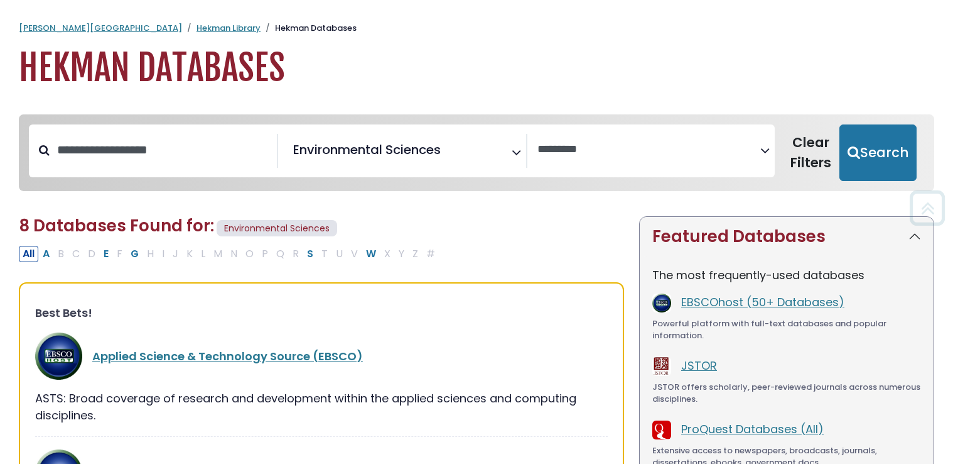
select select "Database Vendors Filter"
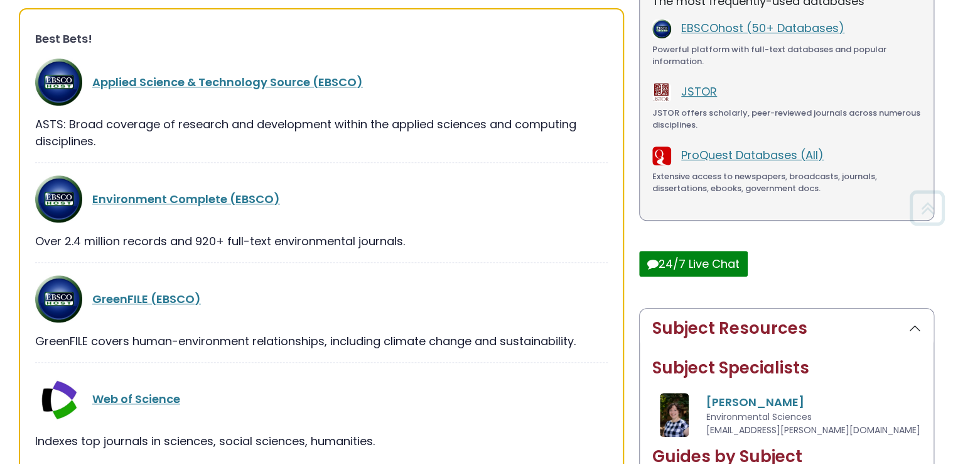
scroll to position [251, 0]
click at [155, 81] on link "Applied Science & Technology Source (EBSCO)" at bounding box center [227, 82] width 271 height 16
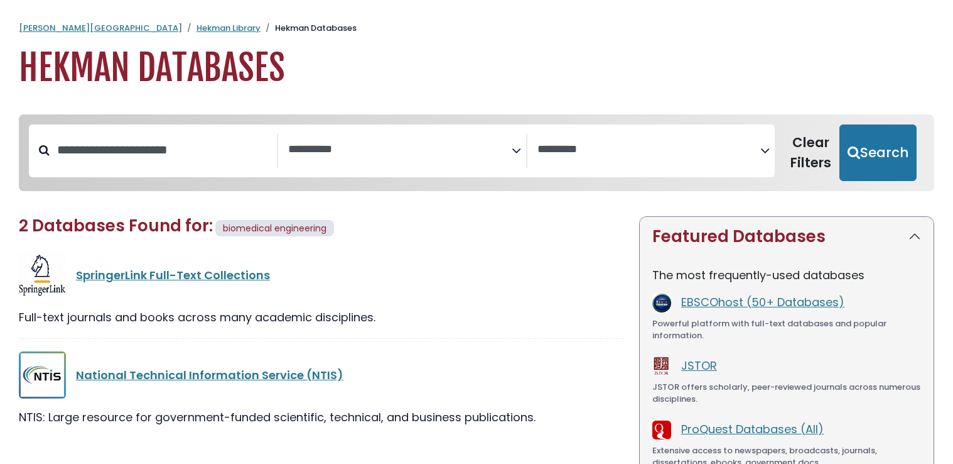
select select "Database Subject Filter"
select select "Database Vendors Filter"
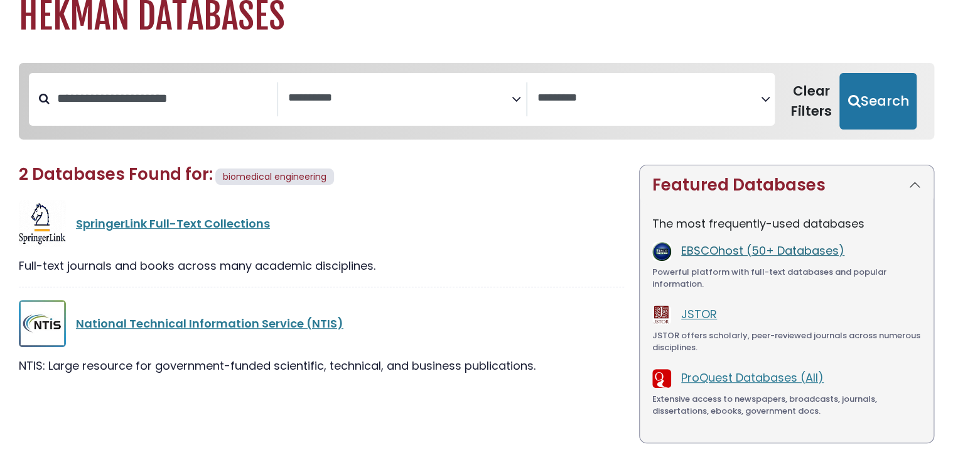
click at [708, 252] on link "EBSCOhost (50+ Databases)" at bounding box center [762, 250] width 163 height 16
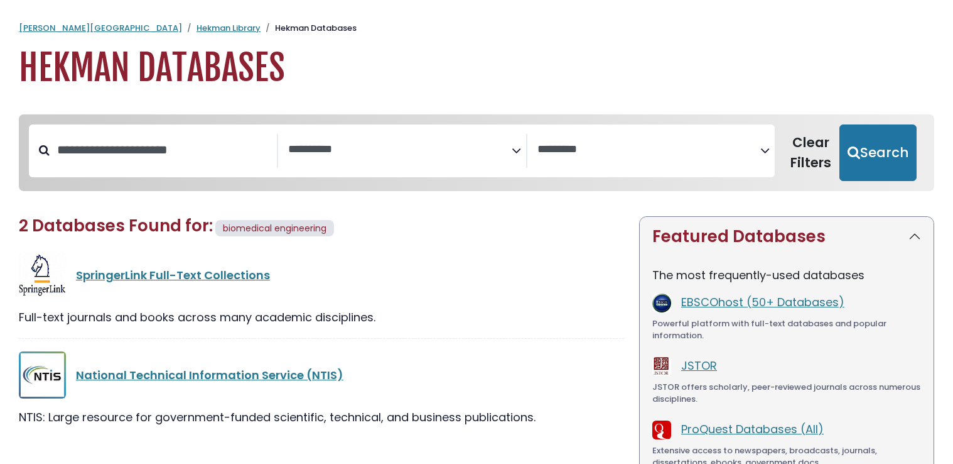
select select "Database Subject Filter"
select select "Database Vendors Filter"
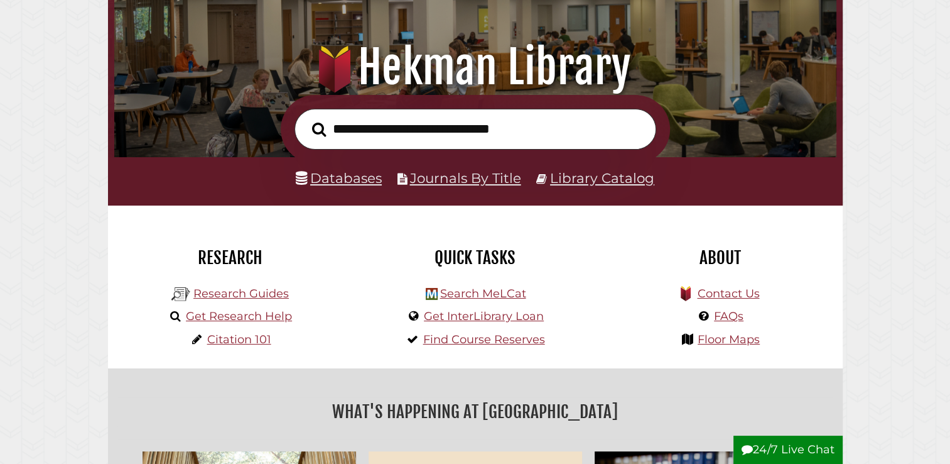
scroll to position [239, 716]
click at [349, 173] on link "Databases" at bounding box center [339, 178] width 86 height 16
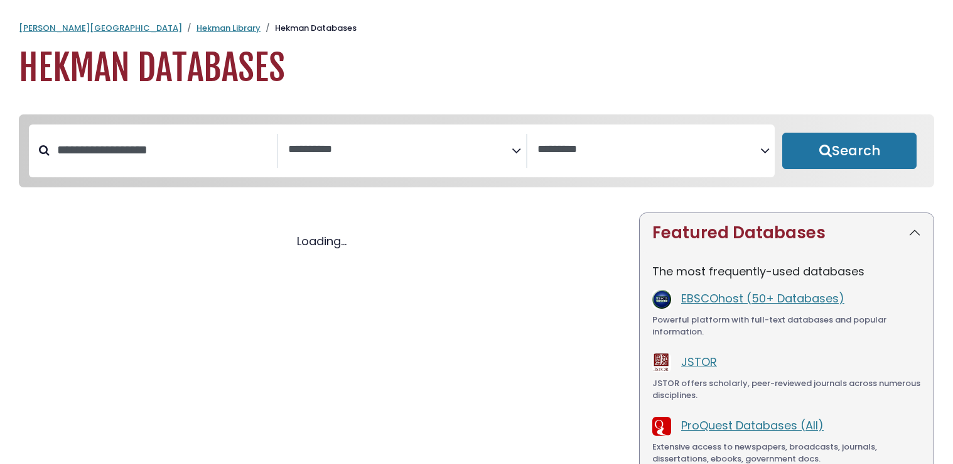
select select "Database Subject Filter"
select select "Database Vendors Filter"
select select "Database Subject Filter"
select select "Database Vendors Filter"
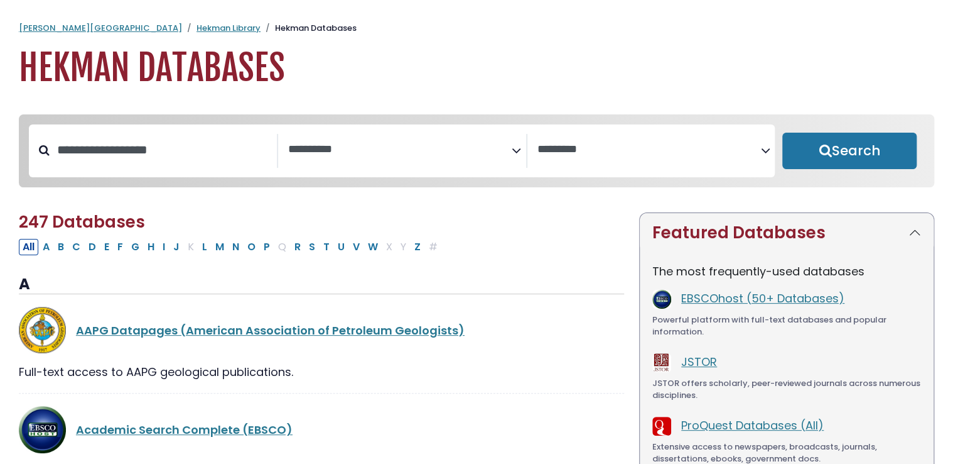
click at [362, 161] on span "Search filters" at bounding box center [400, 151] width 224 height 34
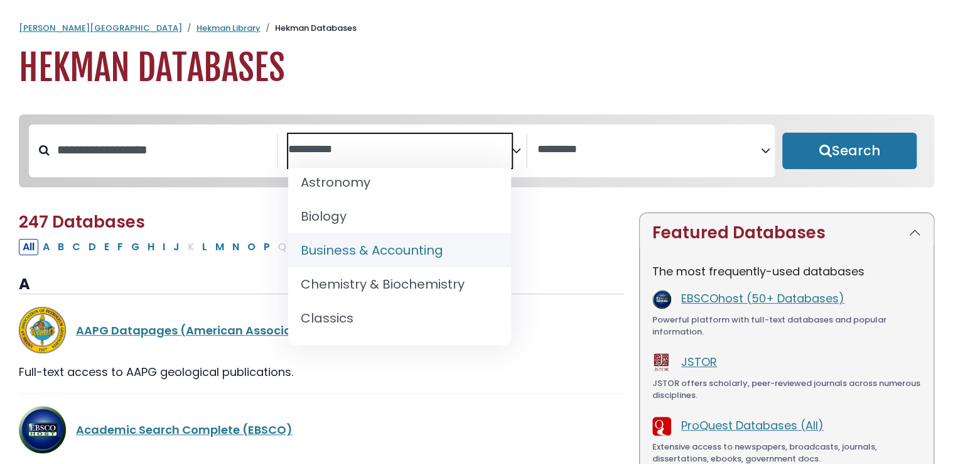
scroll to position [148, 0]
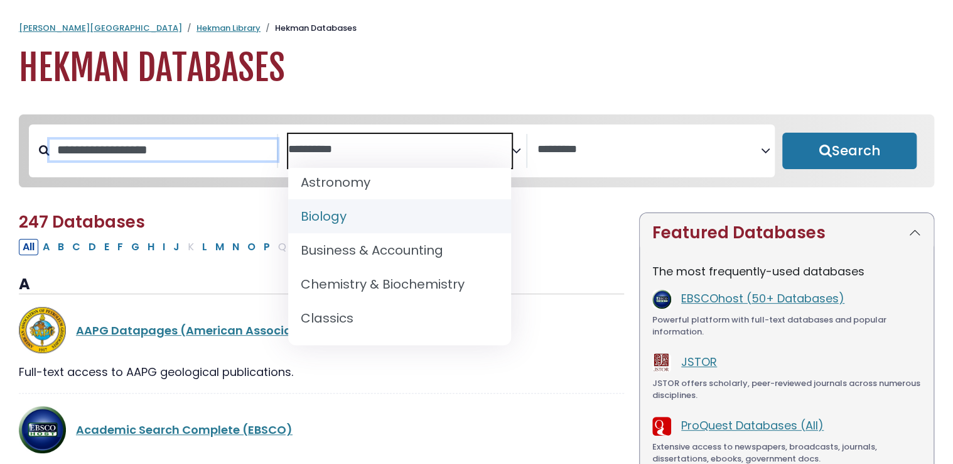
click at [200, 157] on input "Search database by title or keyword" at bounding box center [163, 149] width 227 height 21
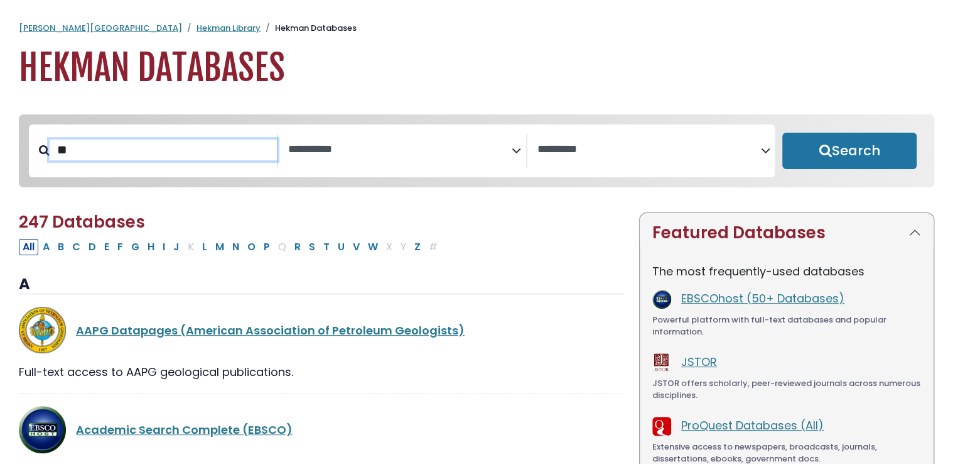
drag, startPoint x: 165, startPoint y: 141, endPoint x: 0, endPoint y: 146, distance: 164.6
paste input "********"
type input "**********"
click at [783, 133] on button "Search" at bounding box center [850, 151] width 134 height 36
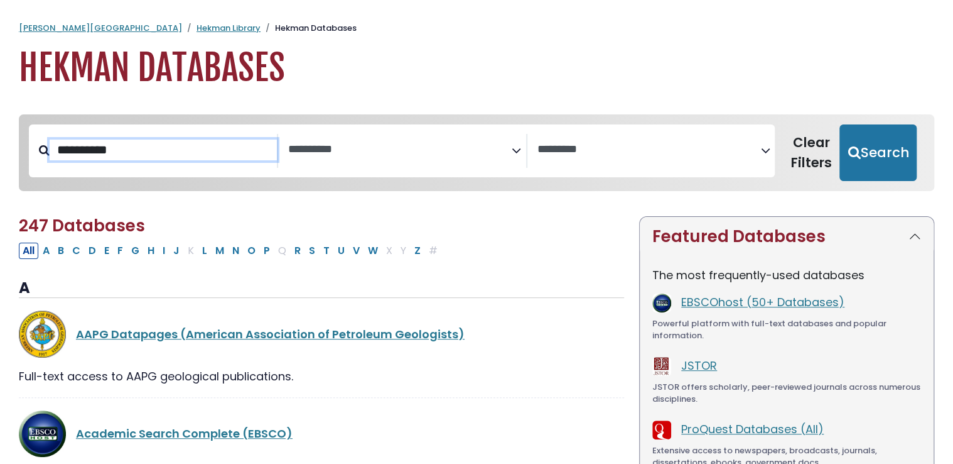
select select "Database Subject Filter"
select select "Database Vendors Filter"
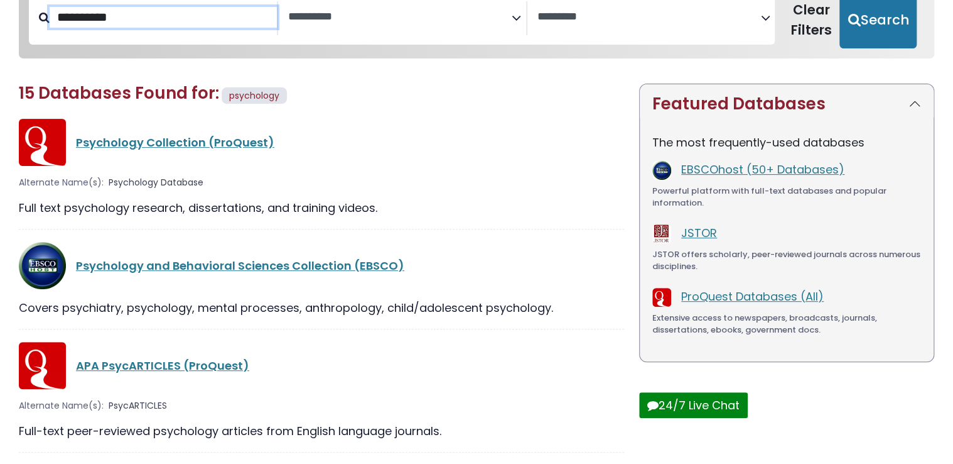
scroll to position [133, 0]
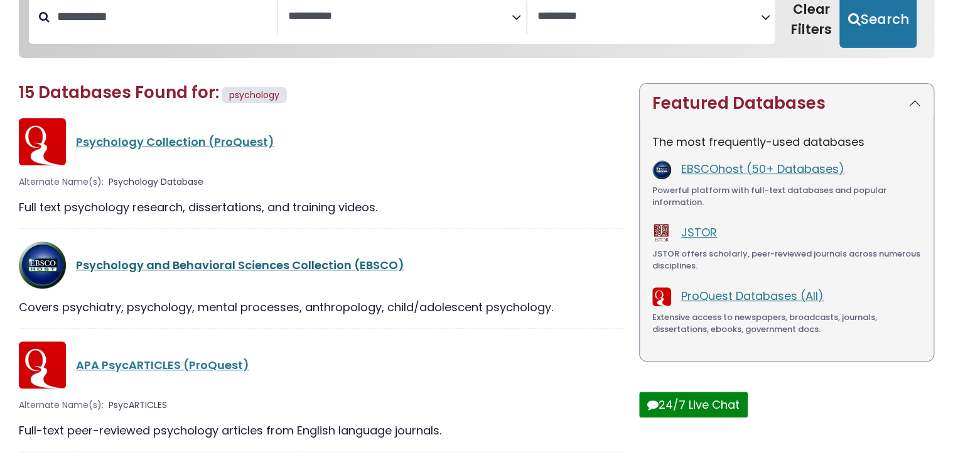
click at [205, 265] on link "Psychology and Behavioral Sciences Collection (EBSCO)" at bounding box center [240, 265] width 328 height 16
click at [300, 260] on link "Psychology and Behavioral Sciences Collection (EBSCO)" at bounding box center [240, 265] width 328 height 16
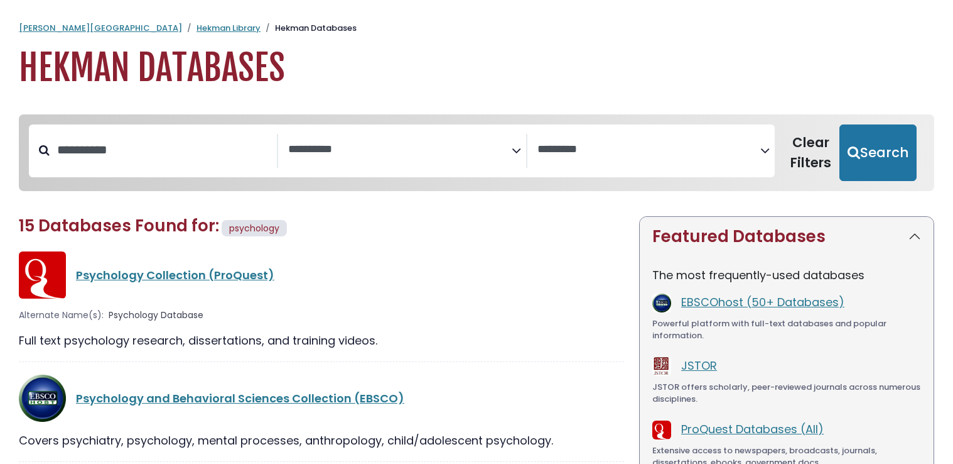
select select "Database Subject Filter"
select select "Database Vendors Filter"
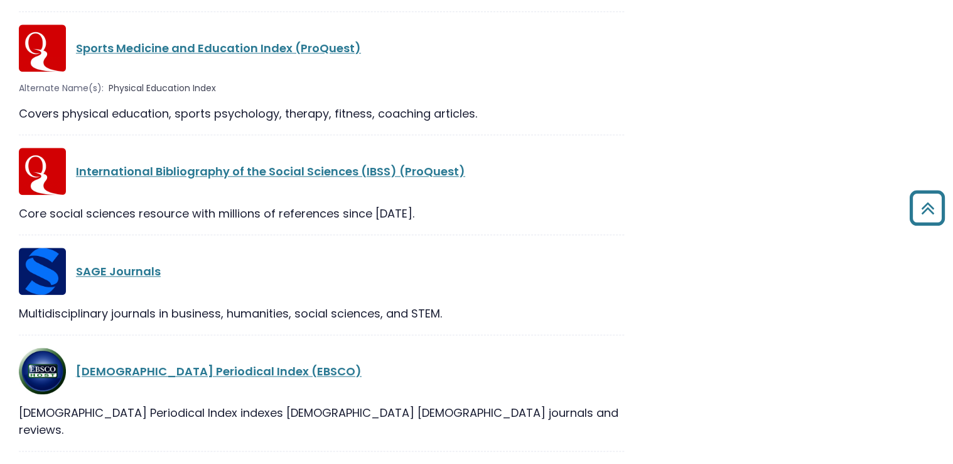
scroll to position [614, 0]
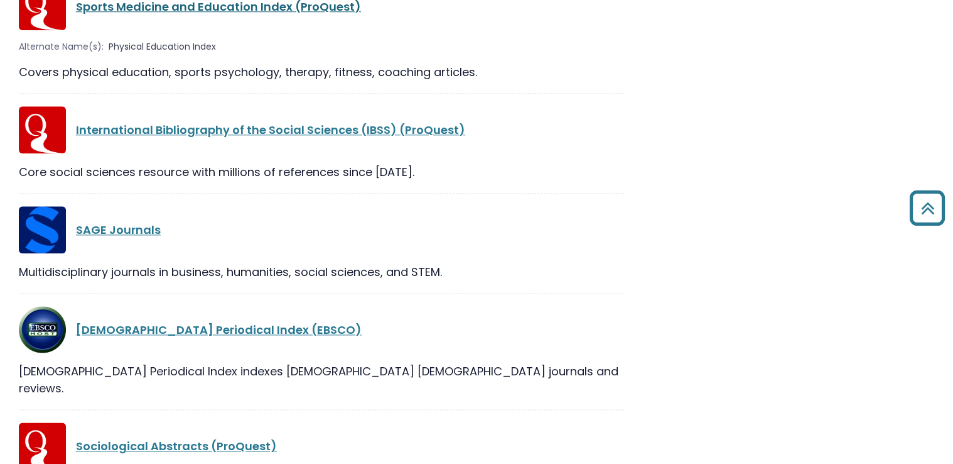
click at [160, 11] on link "Sports Medicine and Education Index (ProQuest)" at bounding box center [218, 7] width 285 height 16
